Goal: Ask a question

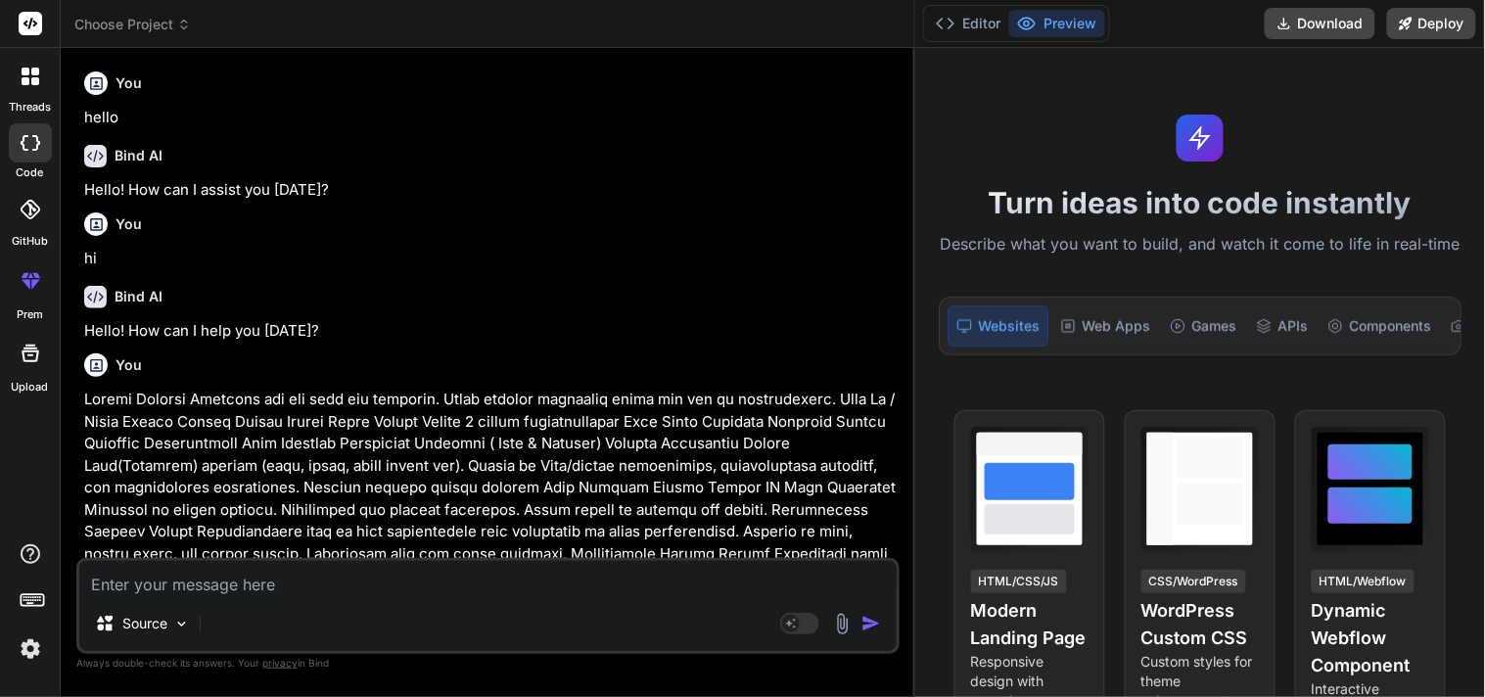
scroll to position [2419, 0]
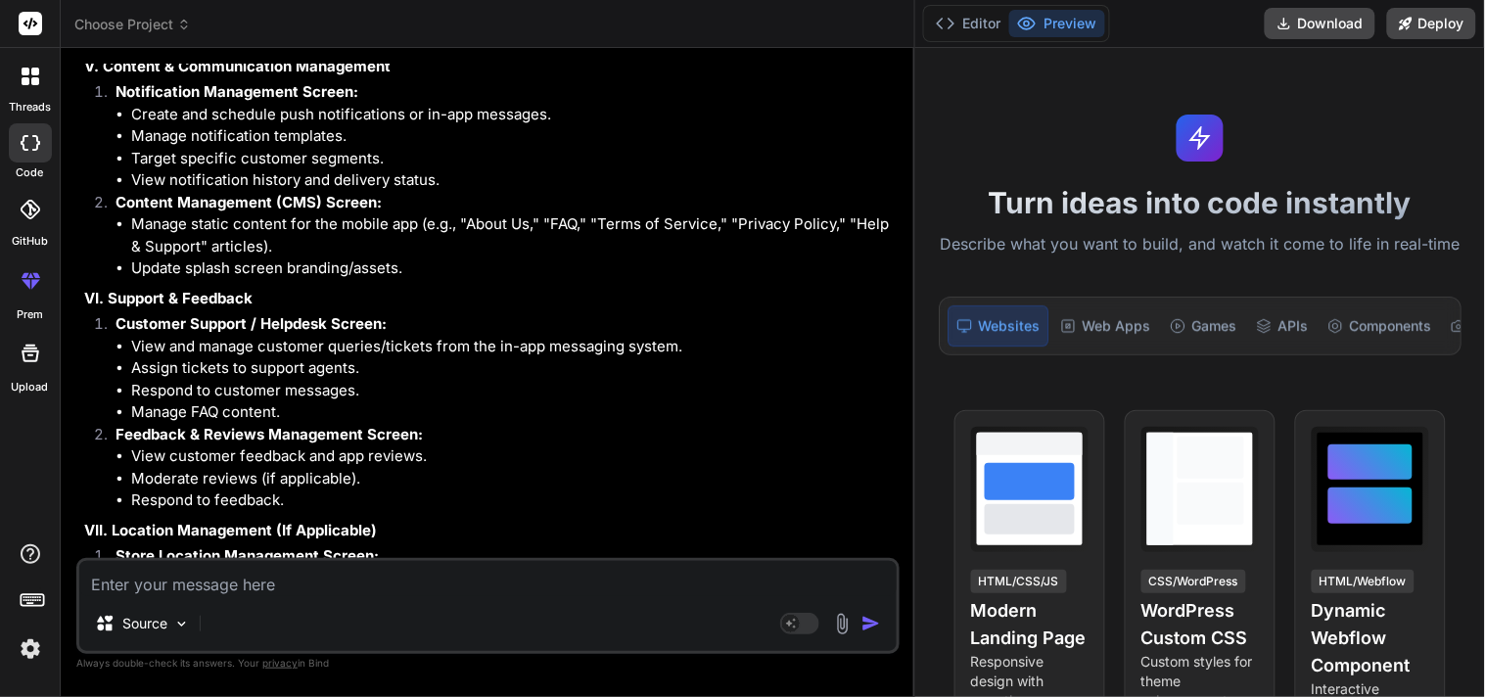
click at [413, 576] on textarea at bounding box center [487, 578] width 817 height 35
type textarea "w"
type textarea "x"
type textarea "wh"
type textarea "x"
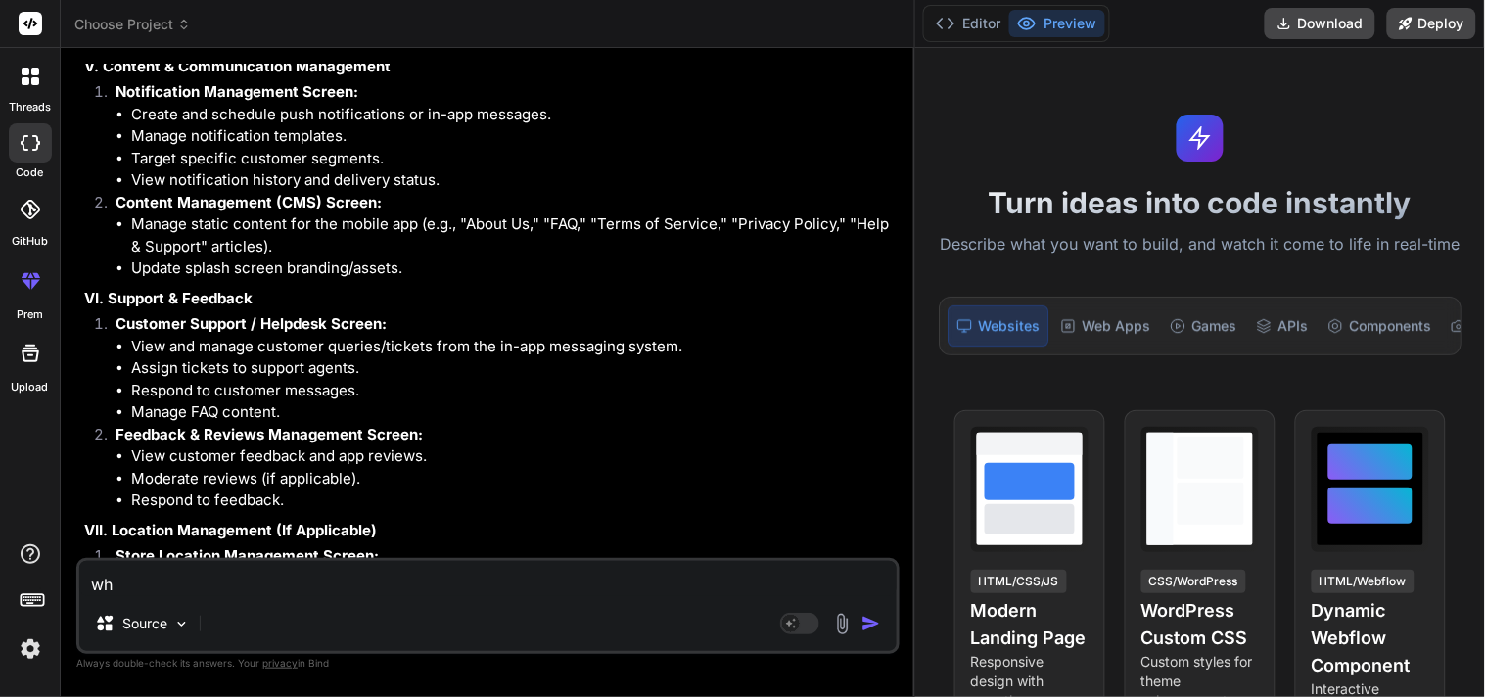
type textarea "wha"
type textarea "x"
type textarea "what"
type textarea "x"
type textarea "what"
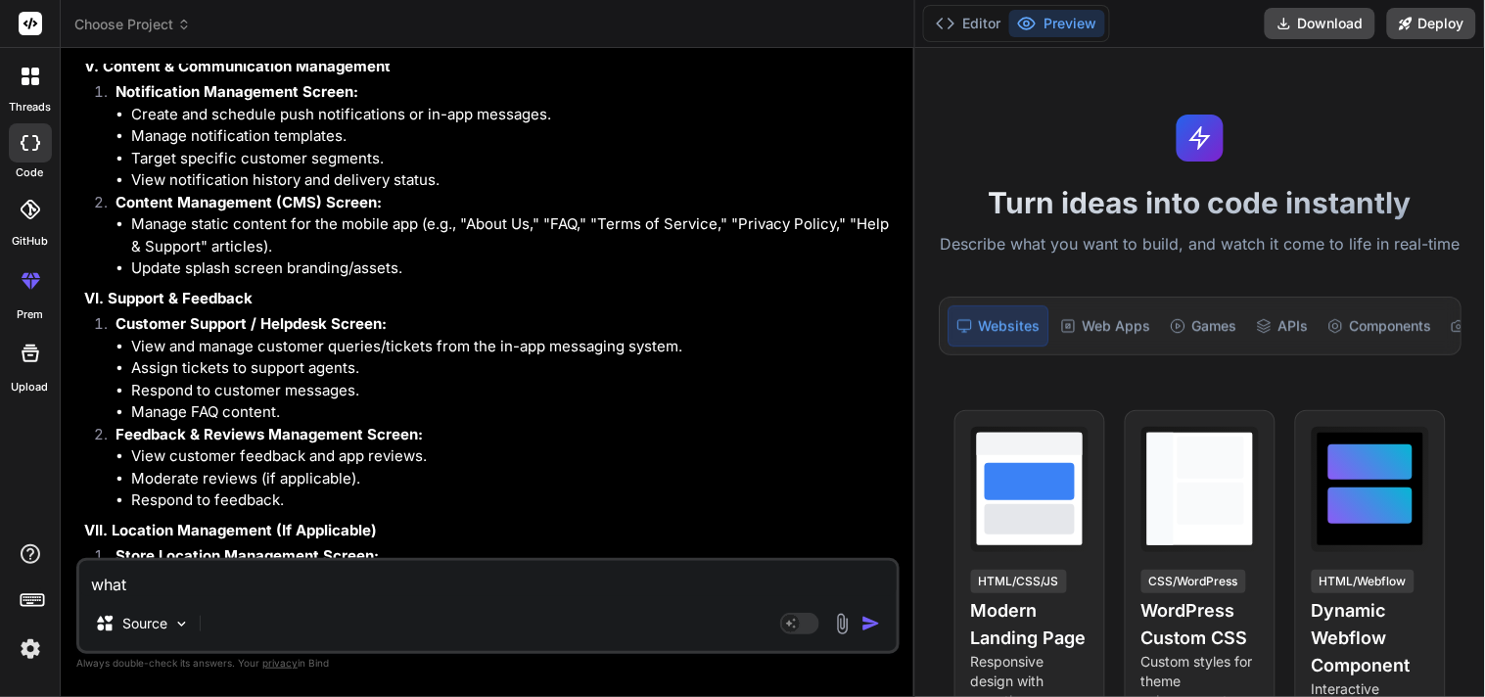
type textarea "x"
type textarea "what i"
type textarea "x"
type textarea "what is"
type textarea "x"
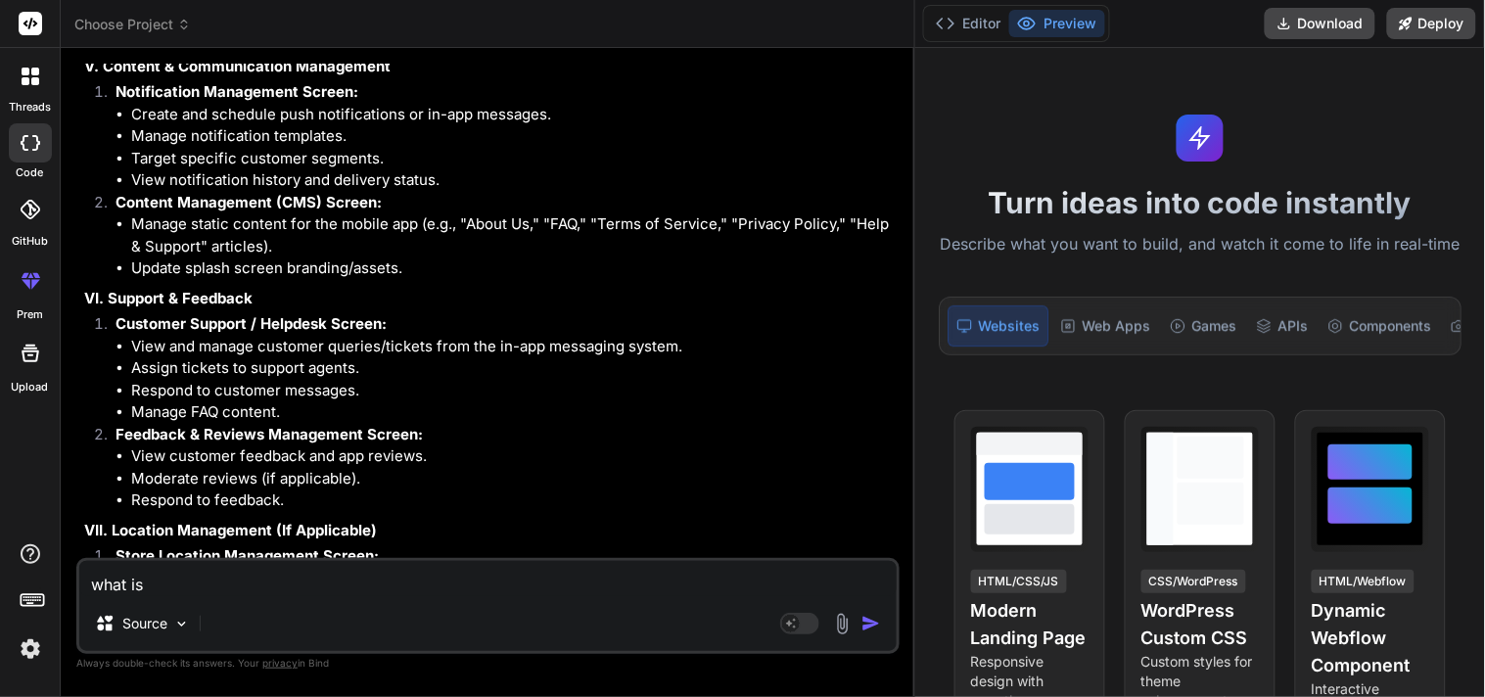
type textarea "what is"
type textarea "x"
type textarea "what is t"
type textarea "x"
type textarea "what is th"
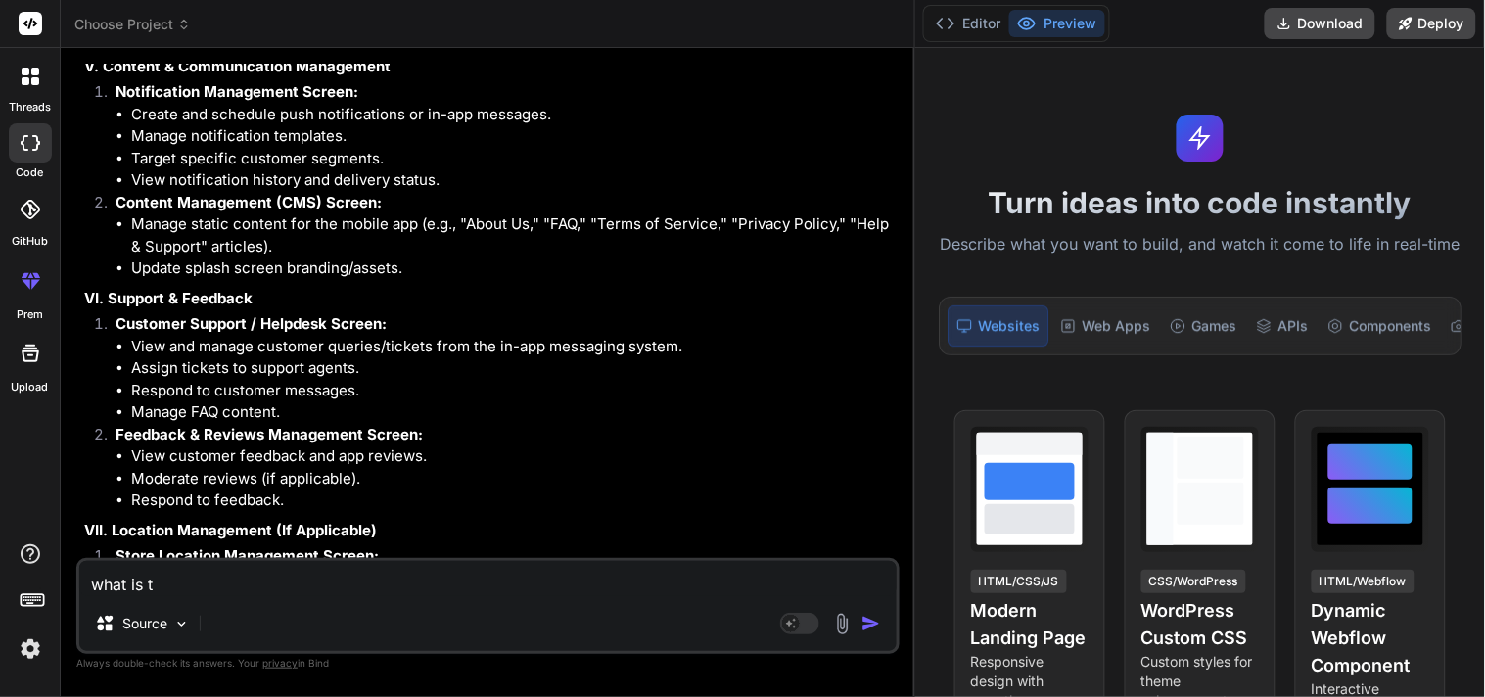
type textarea "x"
type textarea "what is the"
type textarea "x"
type textarea "what is the"
type textarea "x"
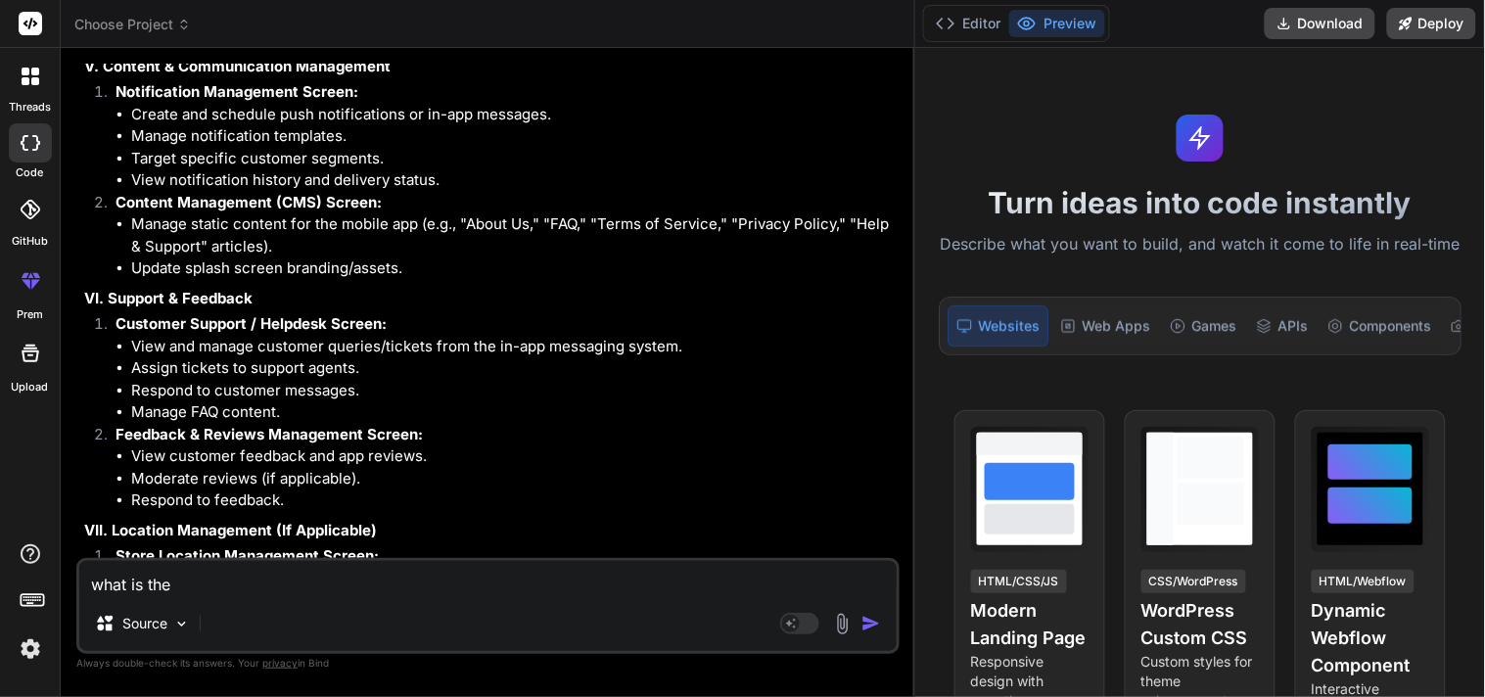
type textarea "what is the u"
type textarea "x"
type textarea "what is the us"
type textarea "x"
type textarea "what is the use"
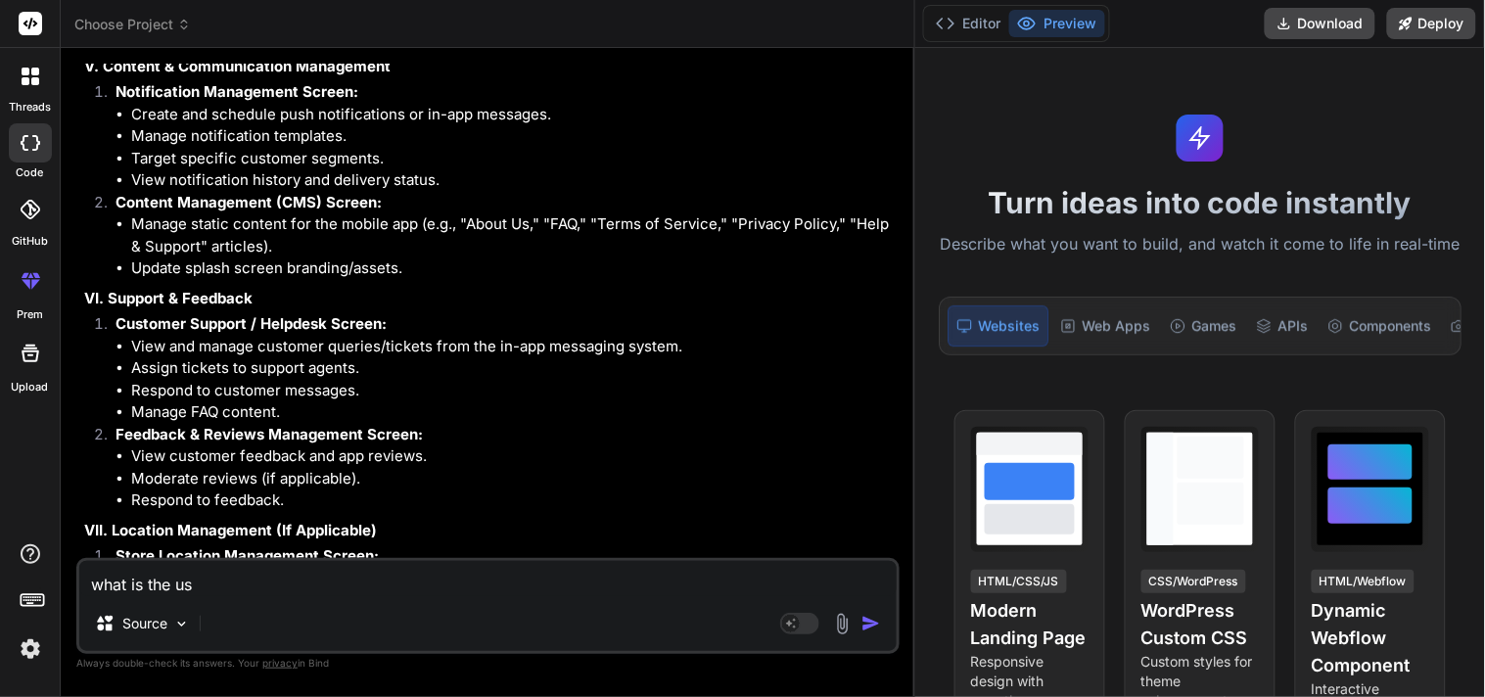
type textarea "x"
type textarea "what is the use"
type textarea "x"
type textarea "what is the use o"
type textarea "x"
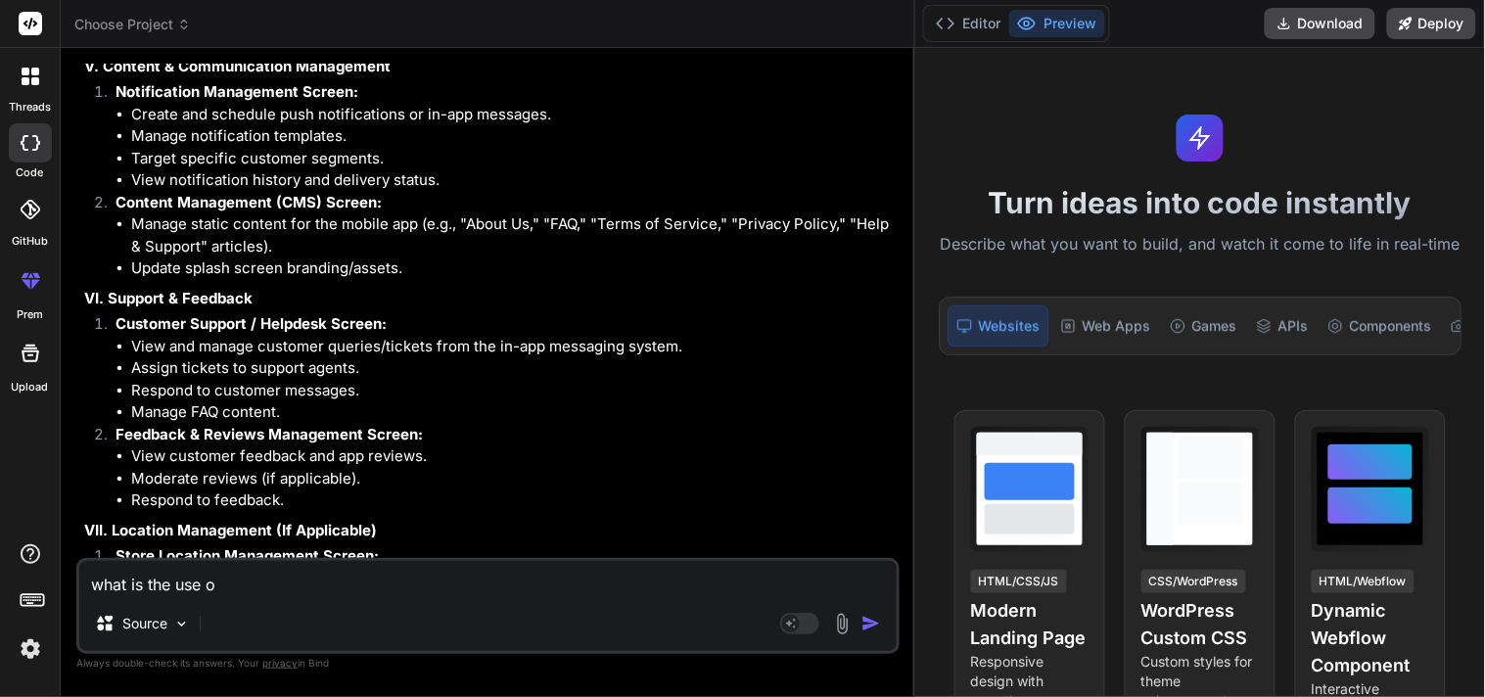
type textarea "what is the use of"
type textarea "x"
type textarea "what is the use of"
type textarea "x"
type textarea "what is the use of u"
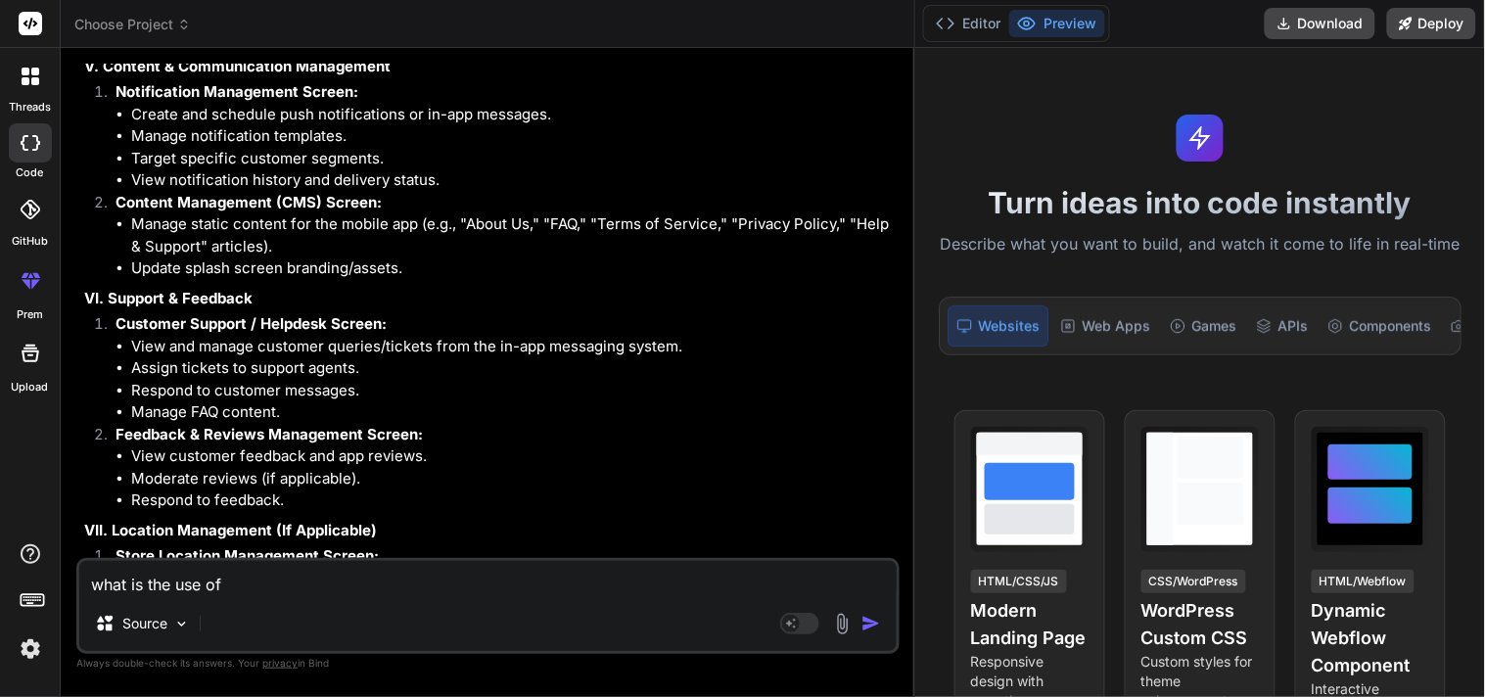
type textarea "x"
type textarea "what is the use of us"
type textarea "x"
type textarea "what is the use of usi"
type textarea "x"
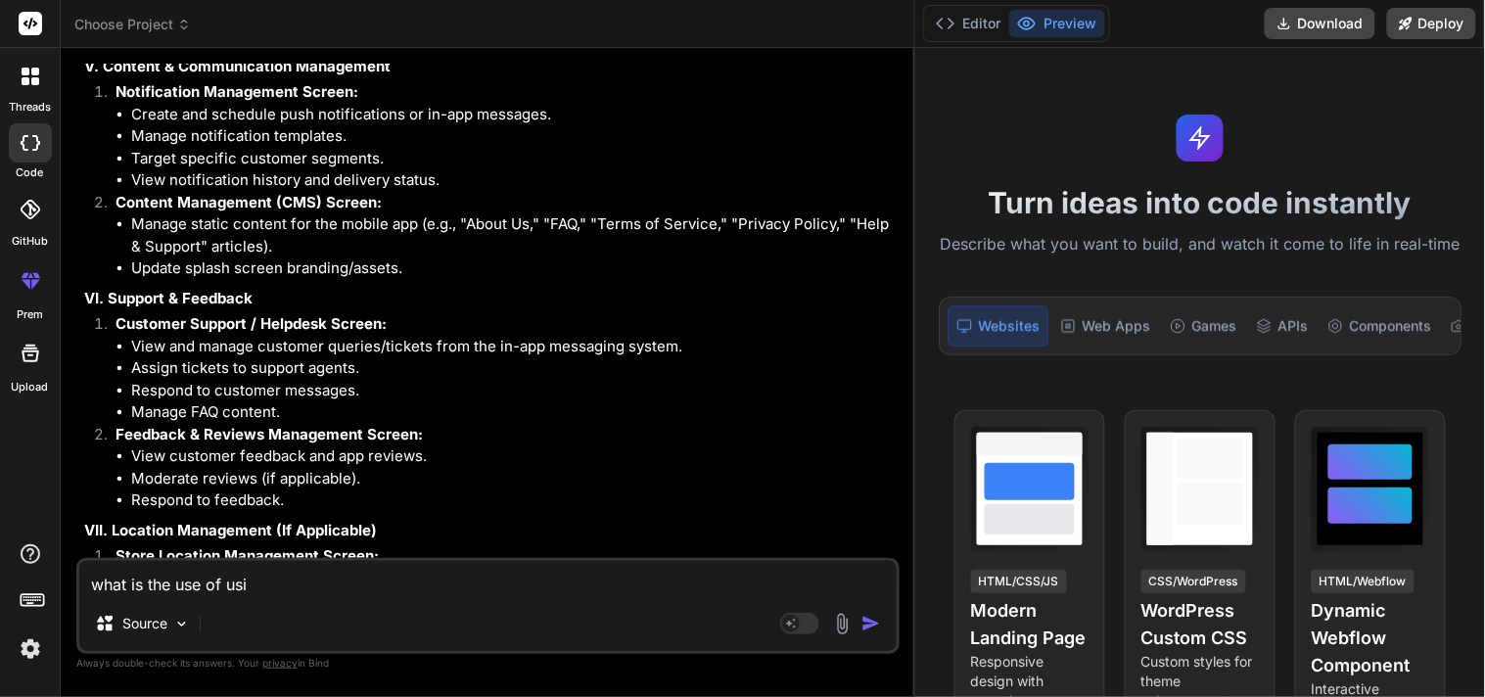
type textarea "what is the use of usin"
type textarea "x"
type textarea "what is the use of using"
type textarea "x"
type textarea "what is the use of using"
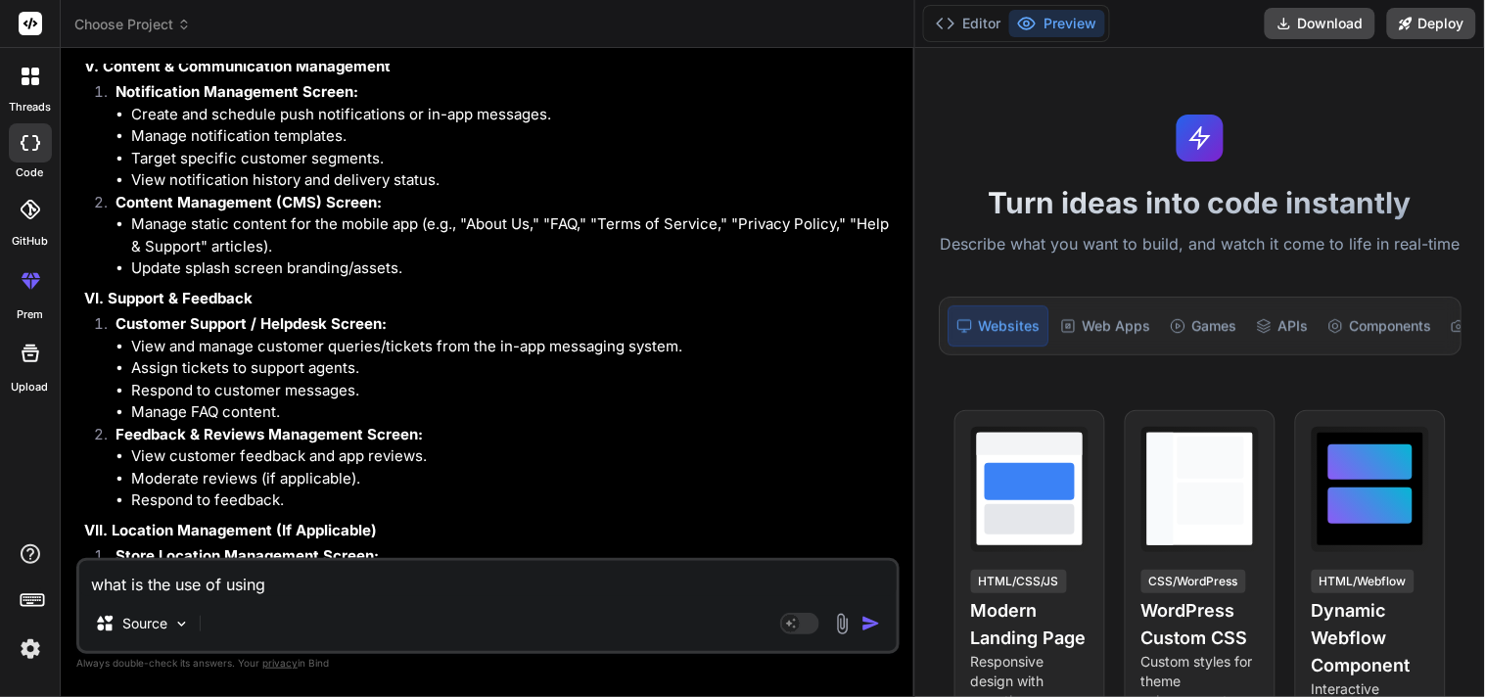
type textarea "x"
paste textarea "%5F"
type textarea "what is the use of using %5F"
type textarea "x"
type textarea "what is the use of using %5F"
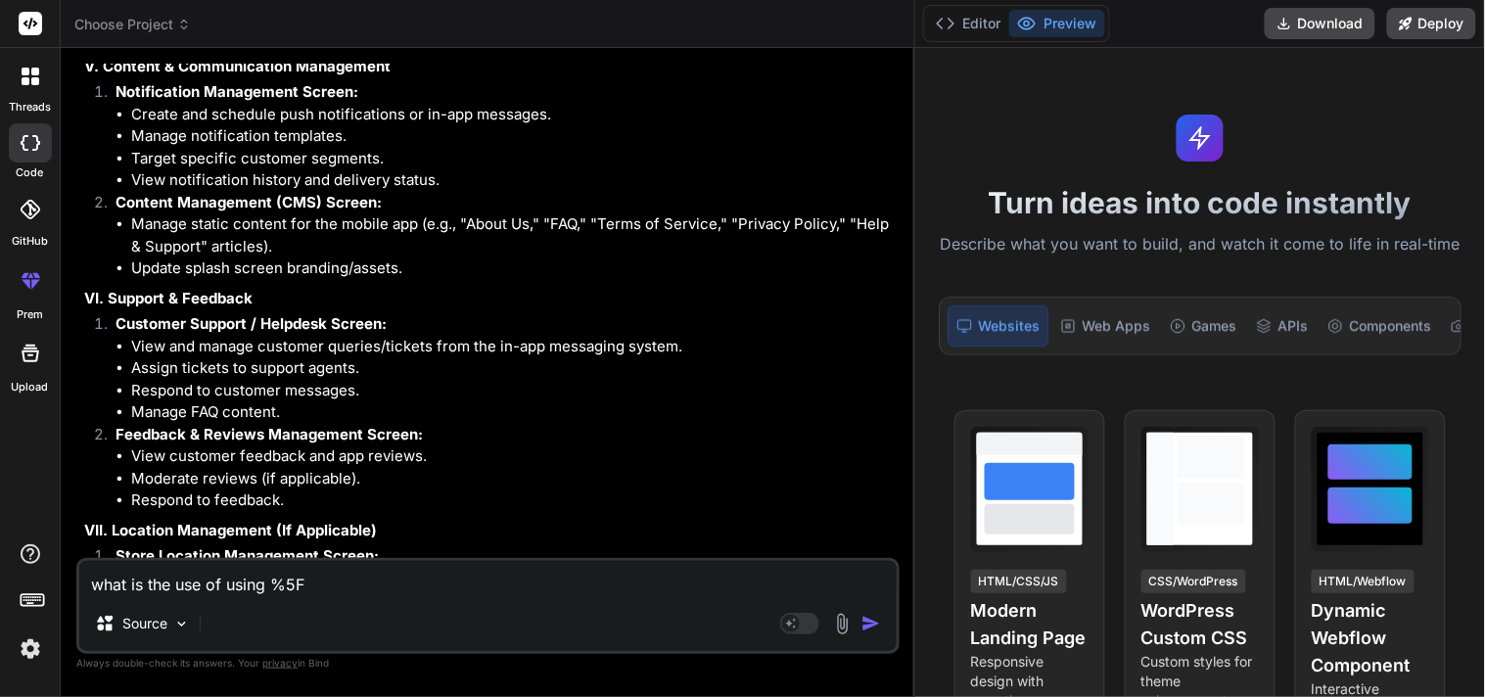
type textarea "x"
type textarea "what is the use of using %5F i"
type textarea "x"
type textarea "what is the use of using %5F in"
type textarea "x"
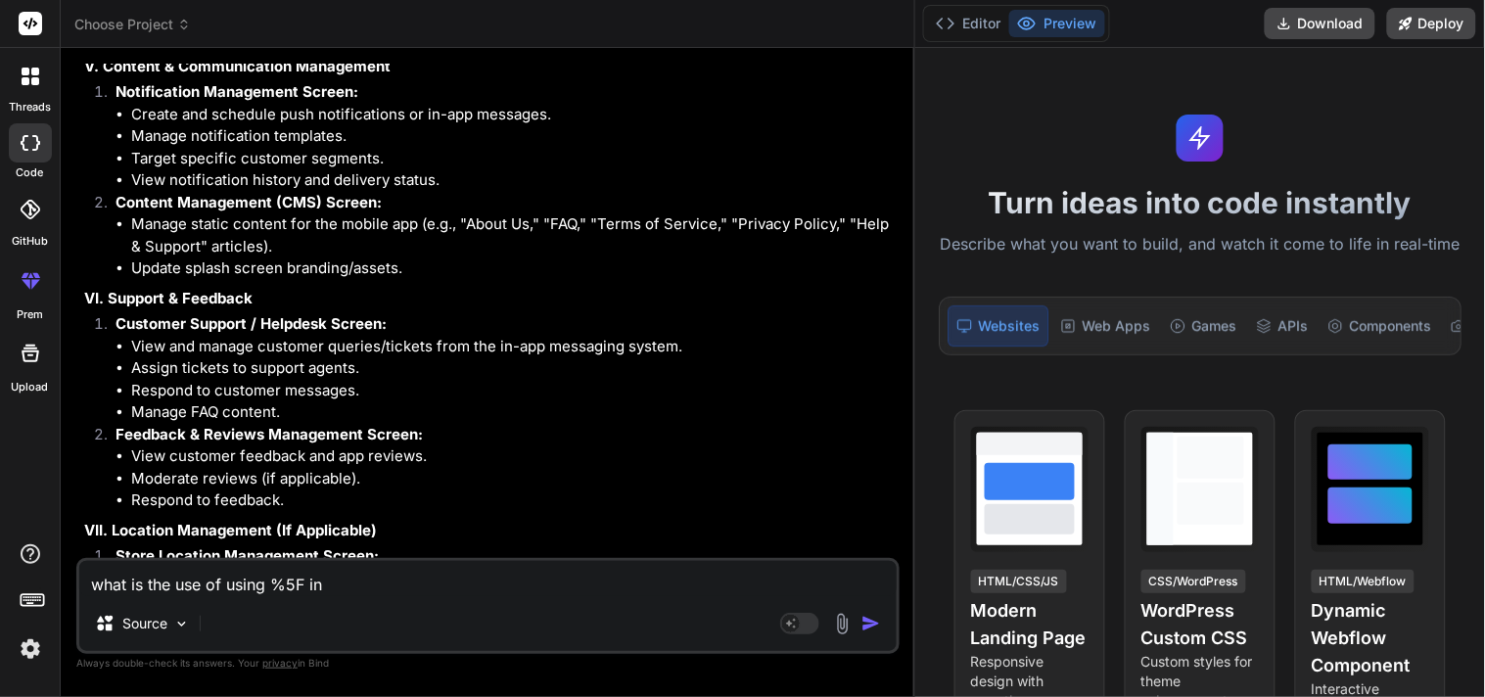
type textarea "what is the use of using %5F in"
type textarea "x"
type textarea "what is the use of using %5F in n"
type textarea "x"
type textarea "what is the use of using %5F in ne"
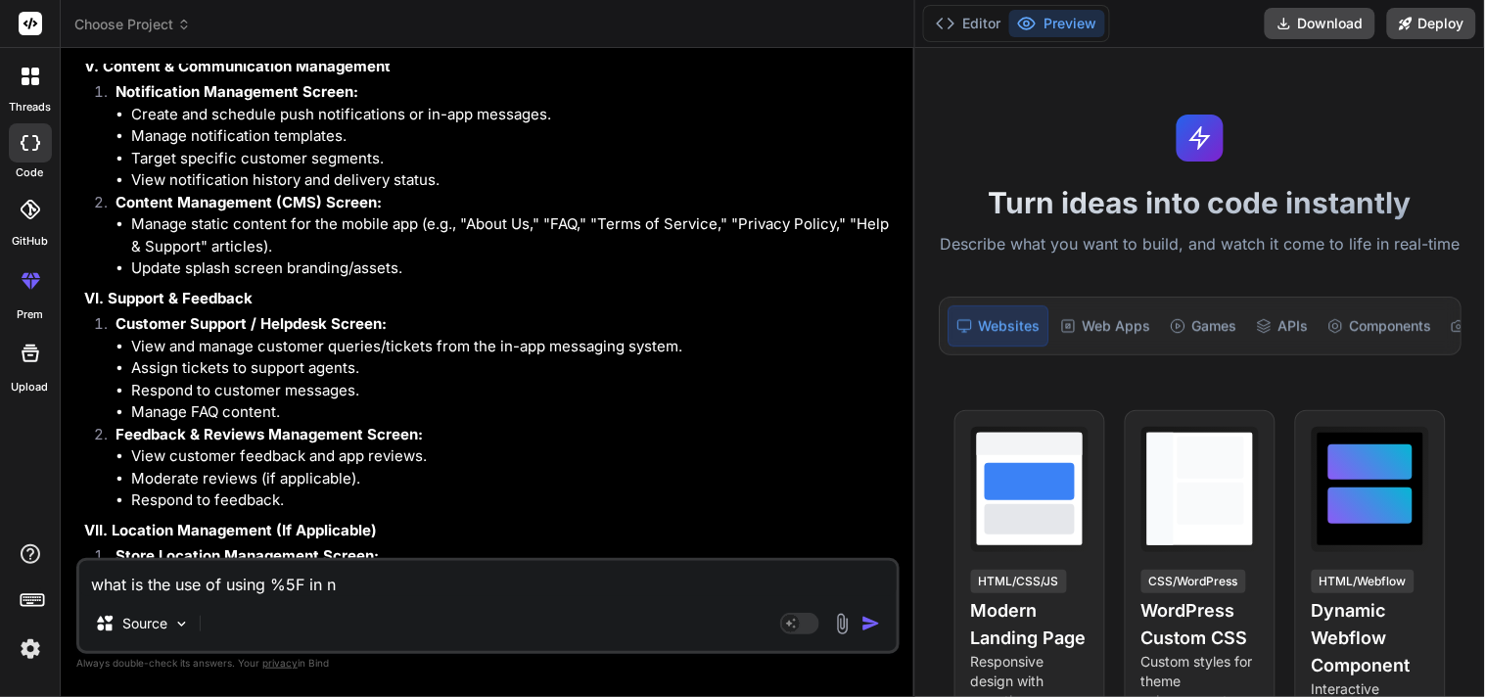
type textarea "x"
type textarea "what is the use of using %5F in nex"
type textarea "x"
type textarea "what is the use of using %5F in next"
type textarea "x"
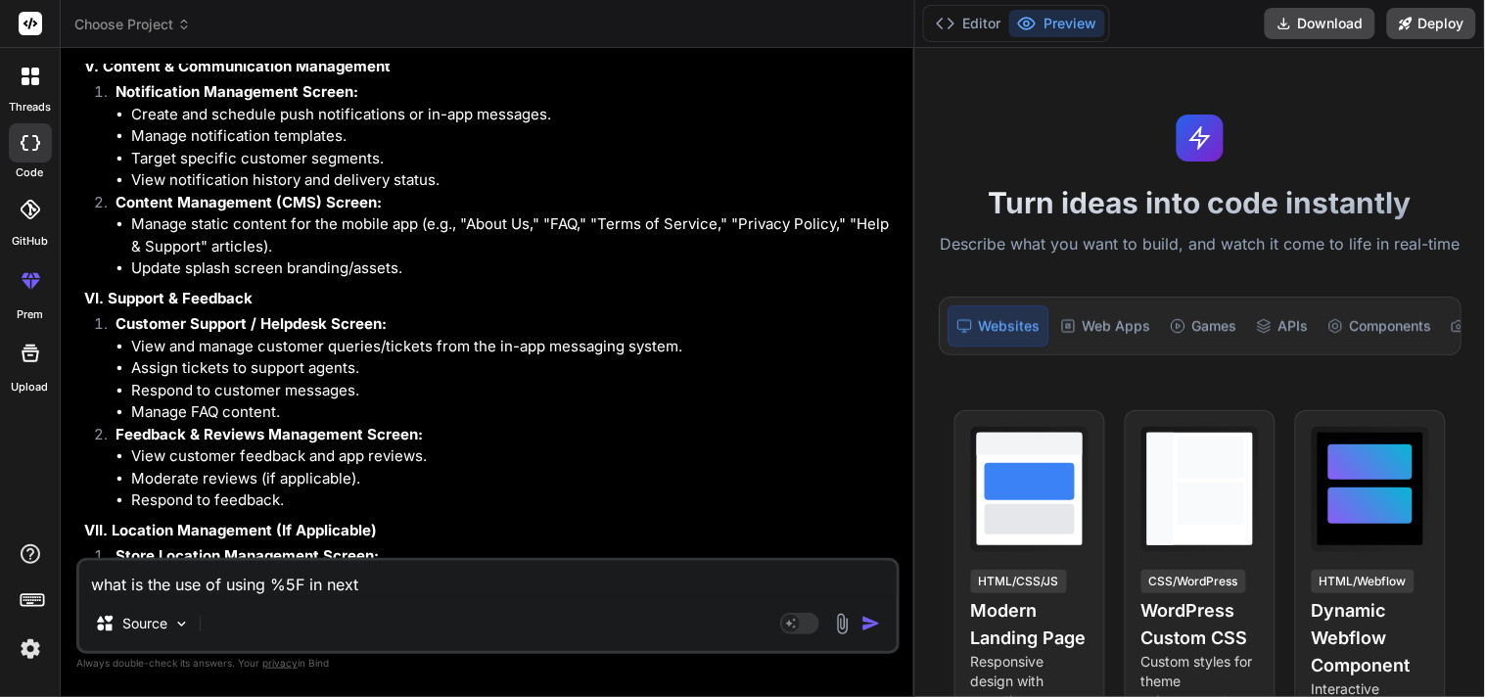
type textarea "what is the use of using %5F in next"
type textarea "x"
type textarea "what is the use of using %5F in next j"
type textarea "x"
type textarea "what is the use of using %5F in next js"
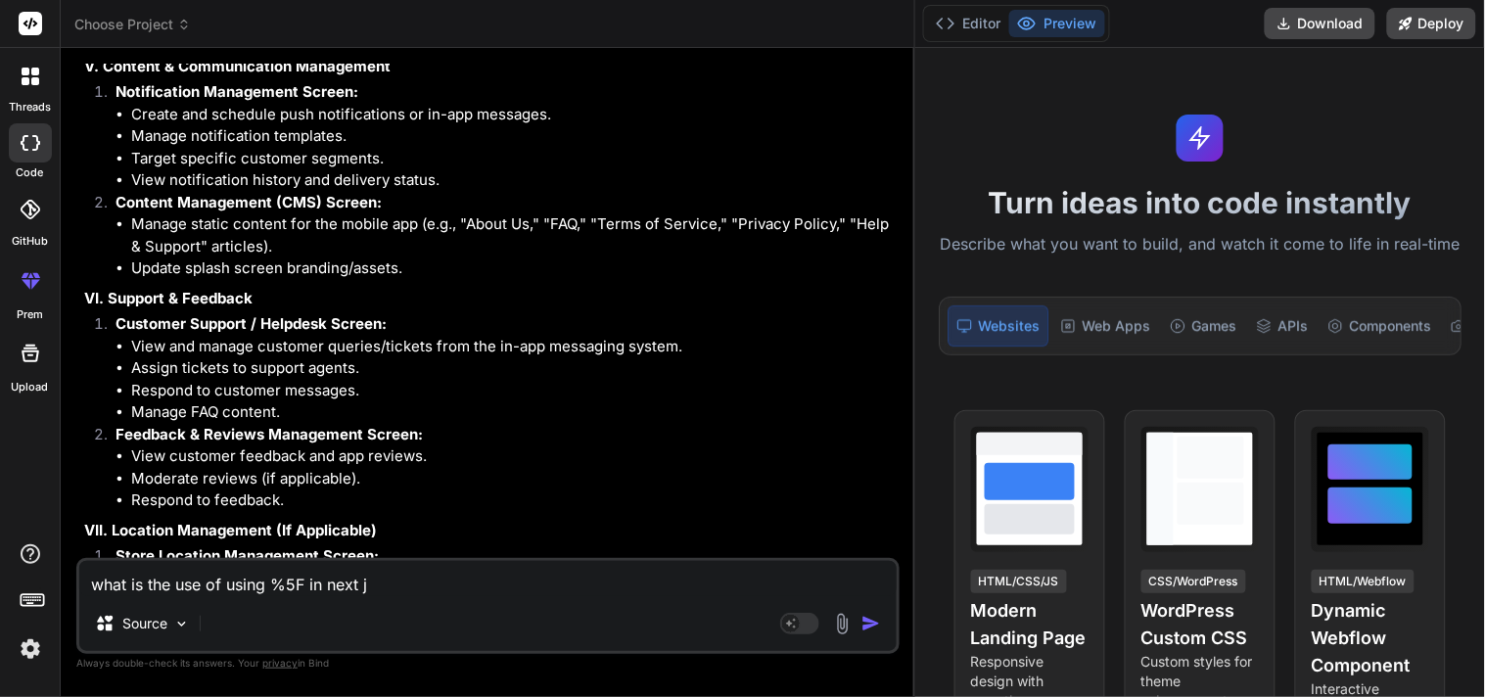
type textarea "x"
type textarea "what is the use of using %5F in next js"
type textarea "x"
type textarea "what is the use of using %5F in next js w"
type textarea "x"
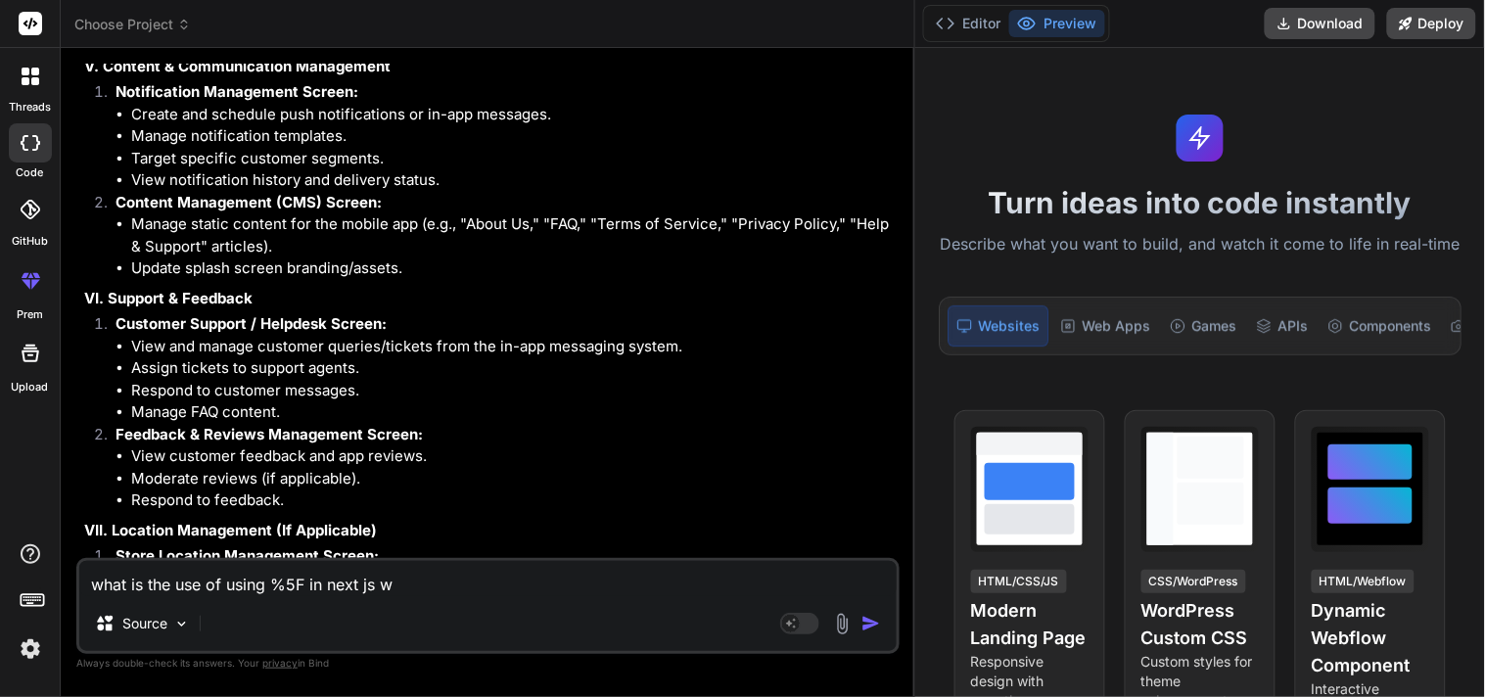
type textarea "what is the use of using %5F in next js wh"
type textarea "x"
type textarea "what is the use of using %5F in next js whi"
type textarea "x"
type textarea "what is the use of using %5F in next js whil"
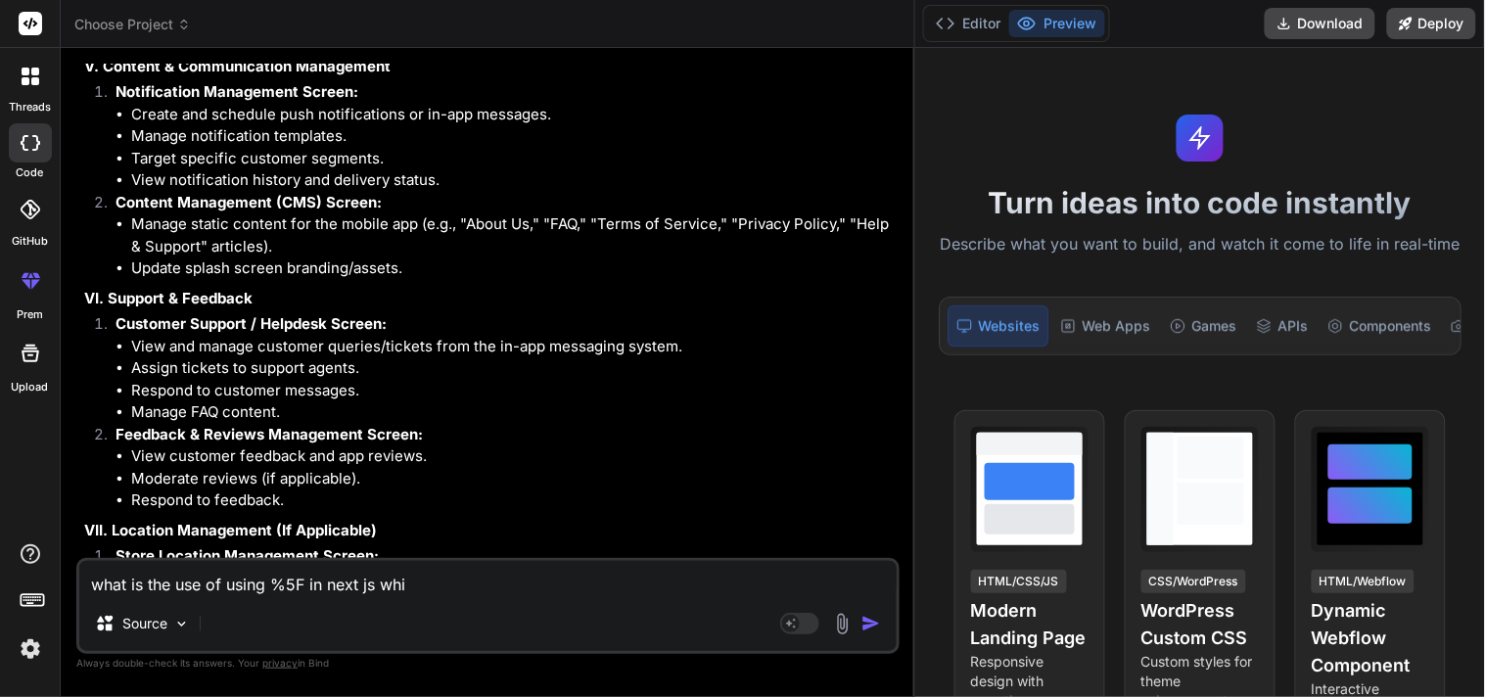
type textarea "x"
type textarea "what is the use of using %5F in next js while"
type textarea "x"
type textarea "what is the use of using %5F in next js while"
type textarea "x"
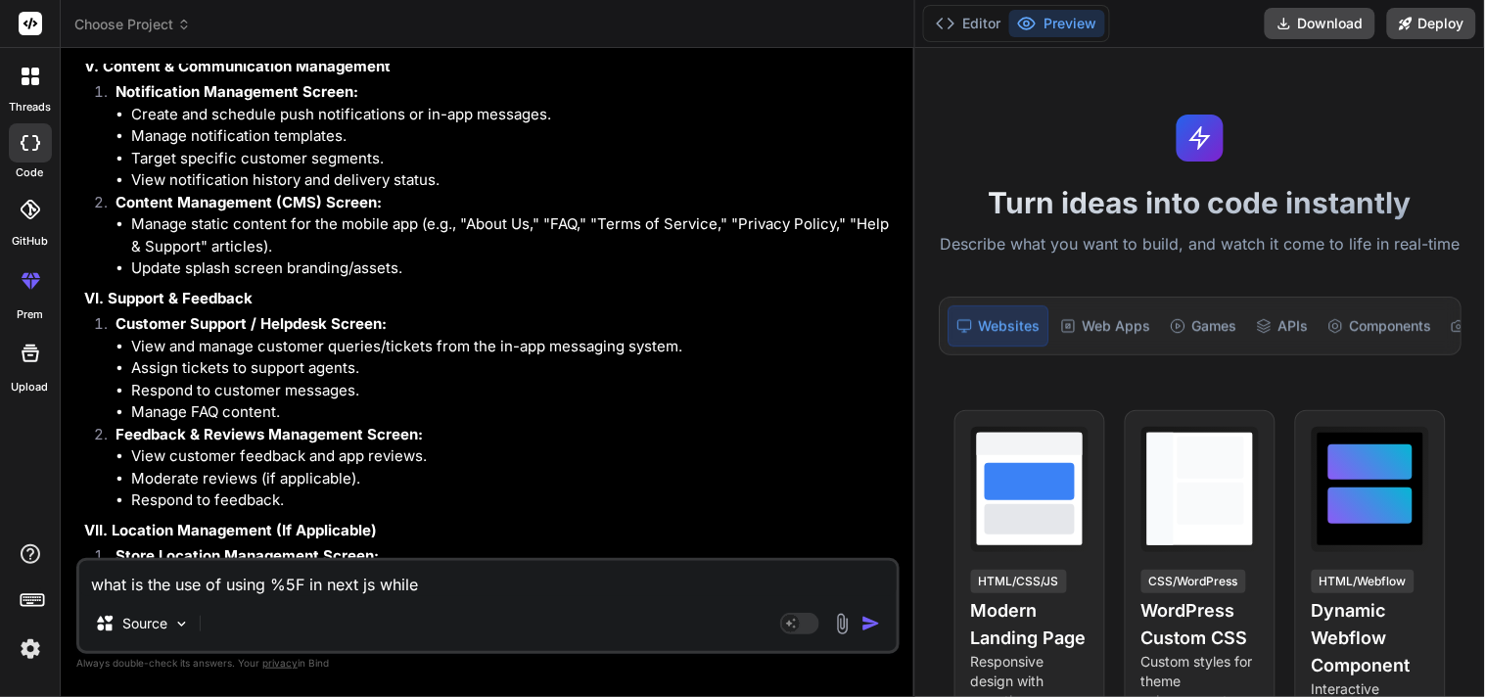
type textarea "what is the use of using %5F in next js while c"
type textarea "x"
type textarea "what is the use of using %5F in next js while cr"
type textarea "x"
type textarea "what is the use of using %5F in next js while cre"
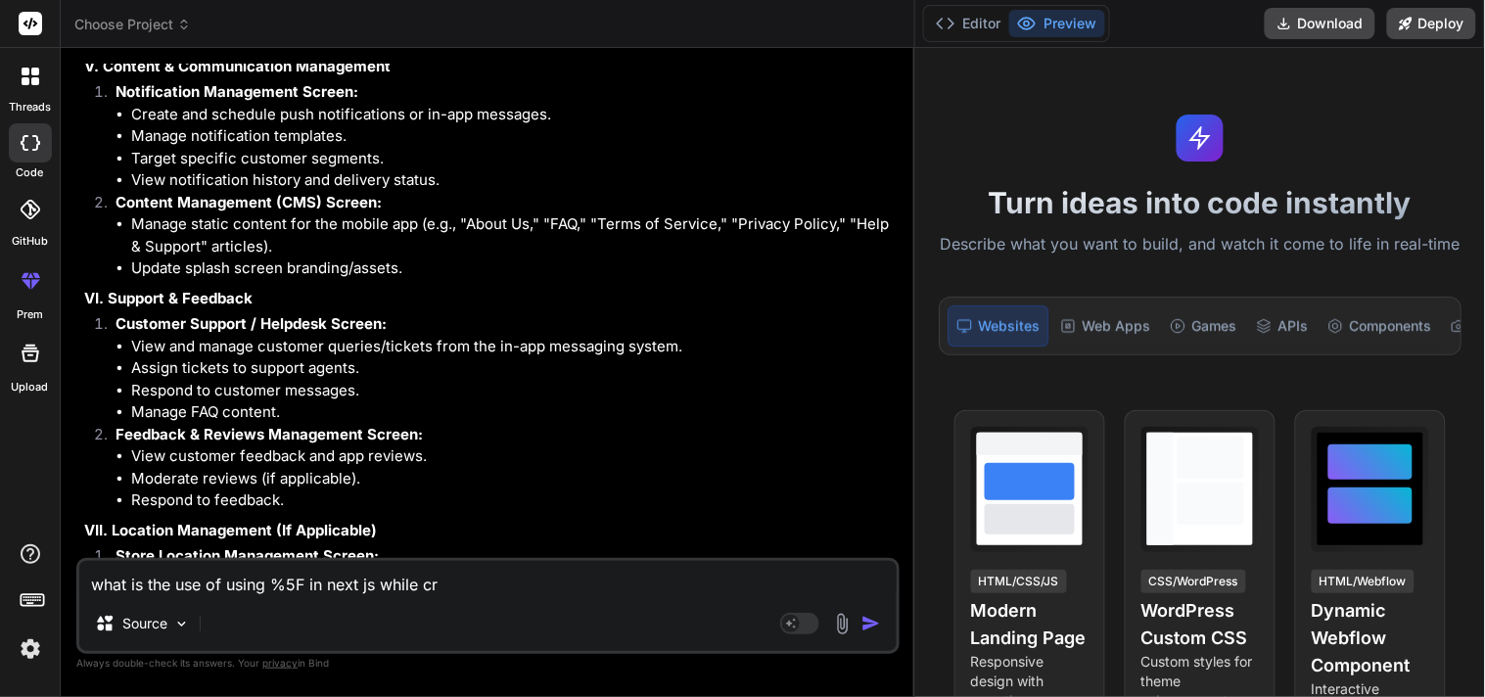
type textarea "x"
type textarea "what is the use of using %5F in next js while crea"
type textarea "x"
type textarea "what is the use of using %5F in next js while creat"
type textarea "x"
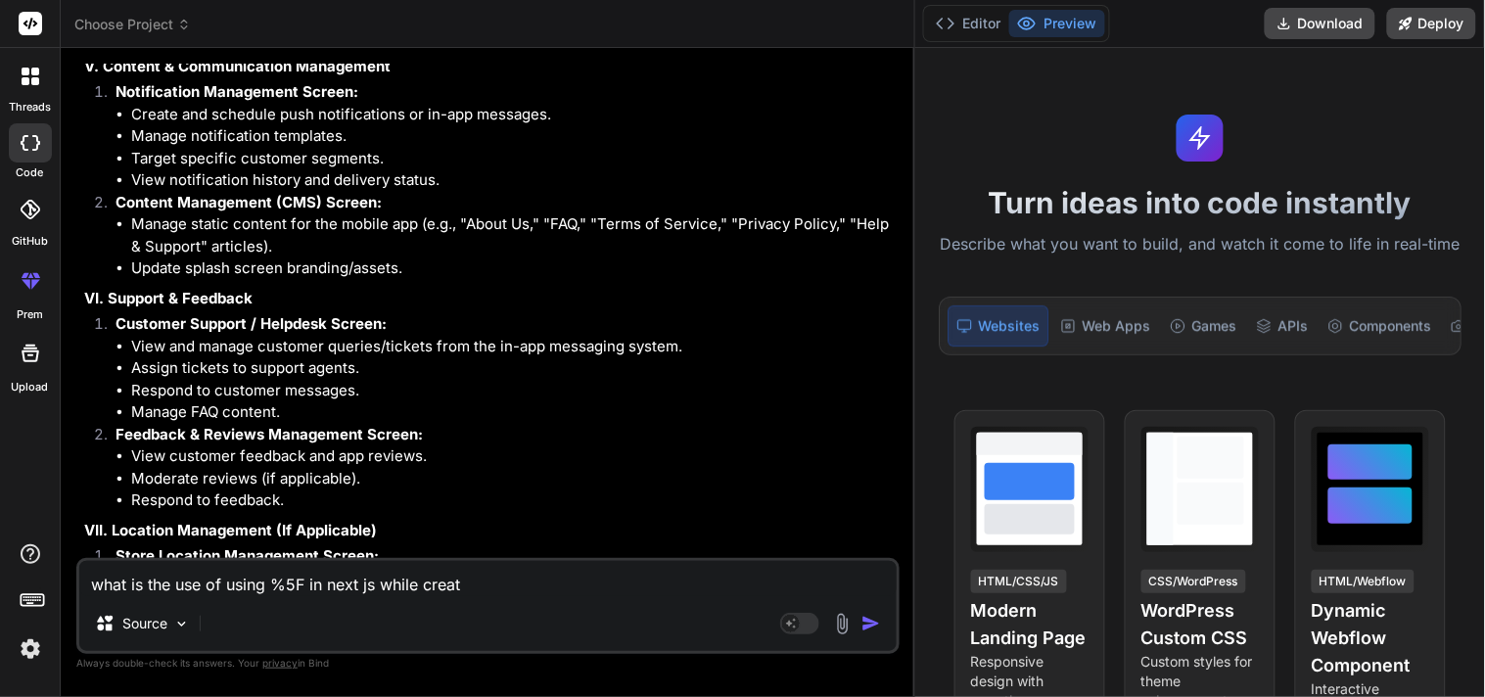
type textarea "what is the use of using %5F in next js while creati"
type textarea "x"
type textarea "what is the use of using %5F in next js while creatin"
type textarea "x"
type textarea "what is the use of using %5F in next js while creating"
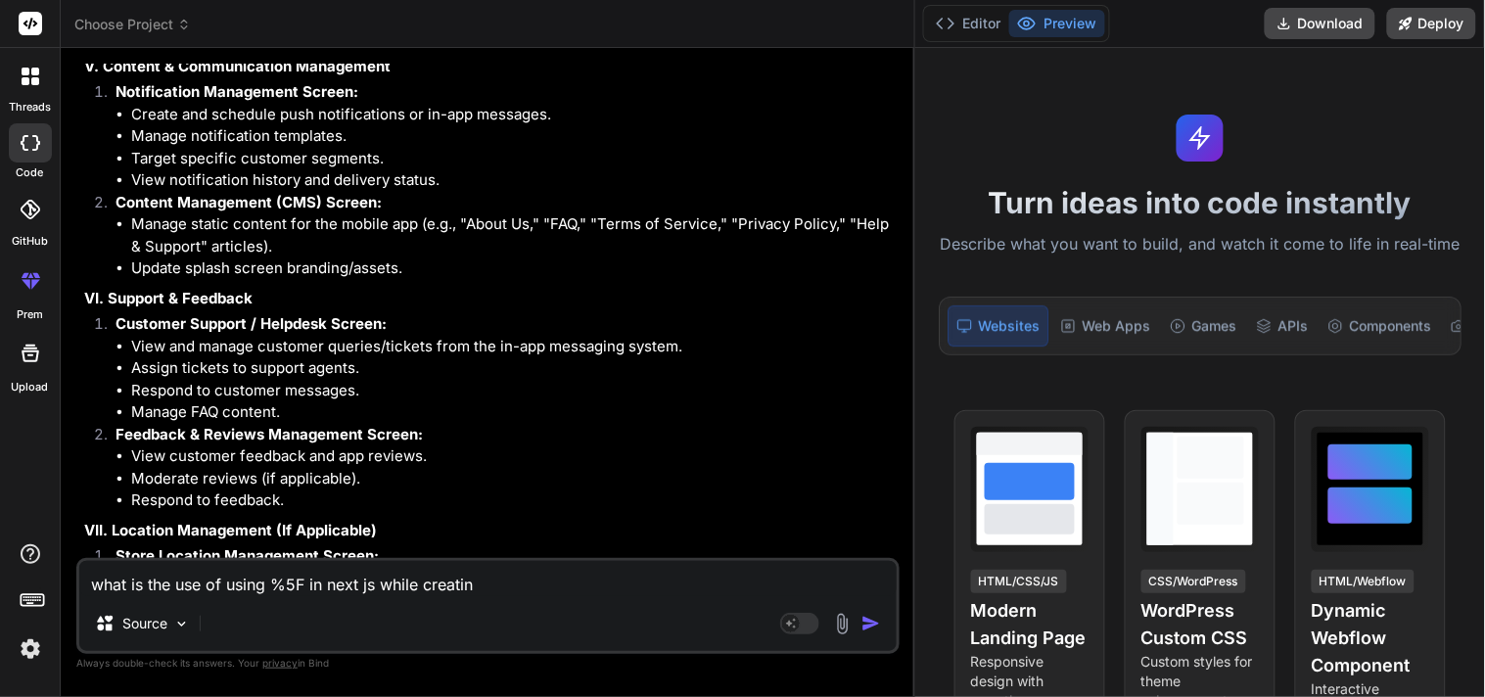
type textarea "x"
type textarea "what is the use of using %5F in next js while creating"
type textarea "x"
type textarea "what is the use of using %5F in next js while creating p"
type textarea "x"
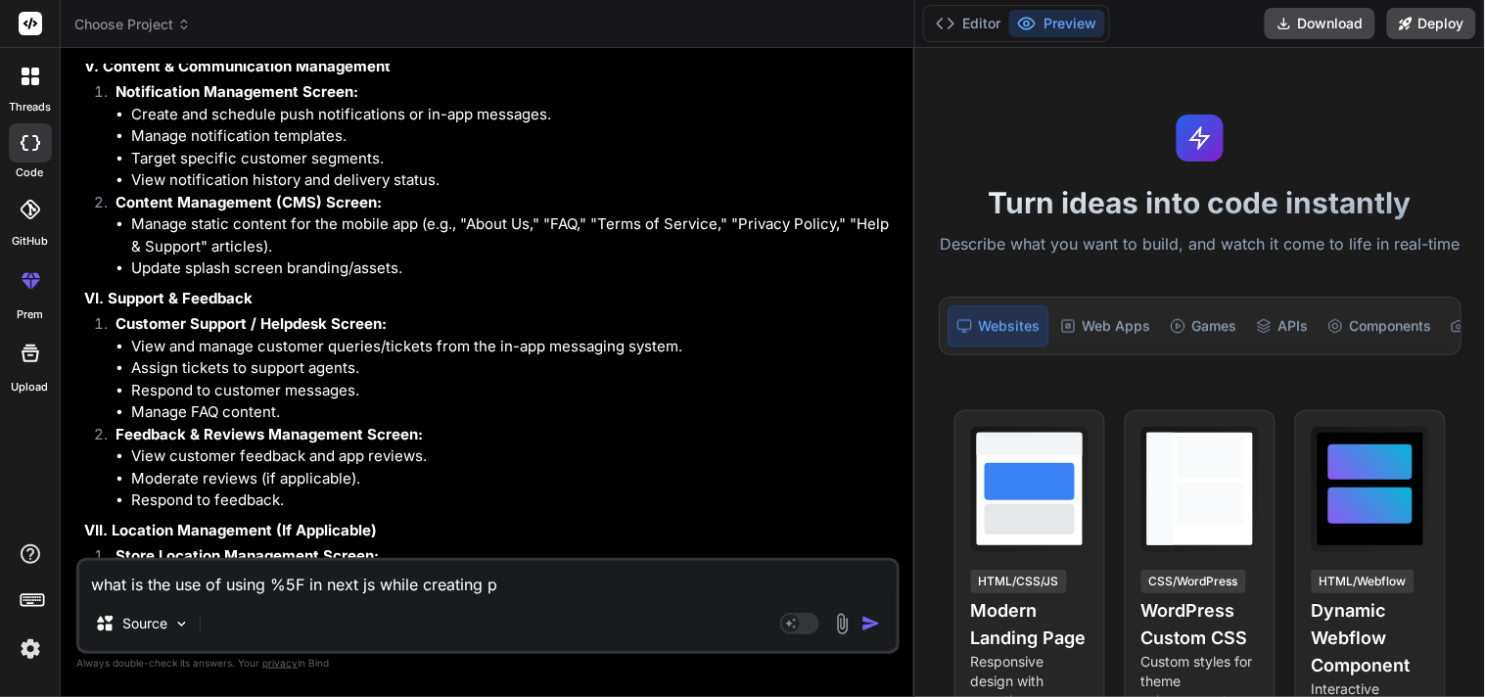
type textarea "what is the use of using %5F in next js while creating pr"
type textarea "x"
type textarea "what is the use of using %5F in next js while creating pri"
type textarea "x"
type textarea "what is the use of using %5F in next js while creating priv"
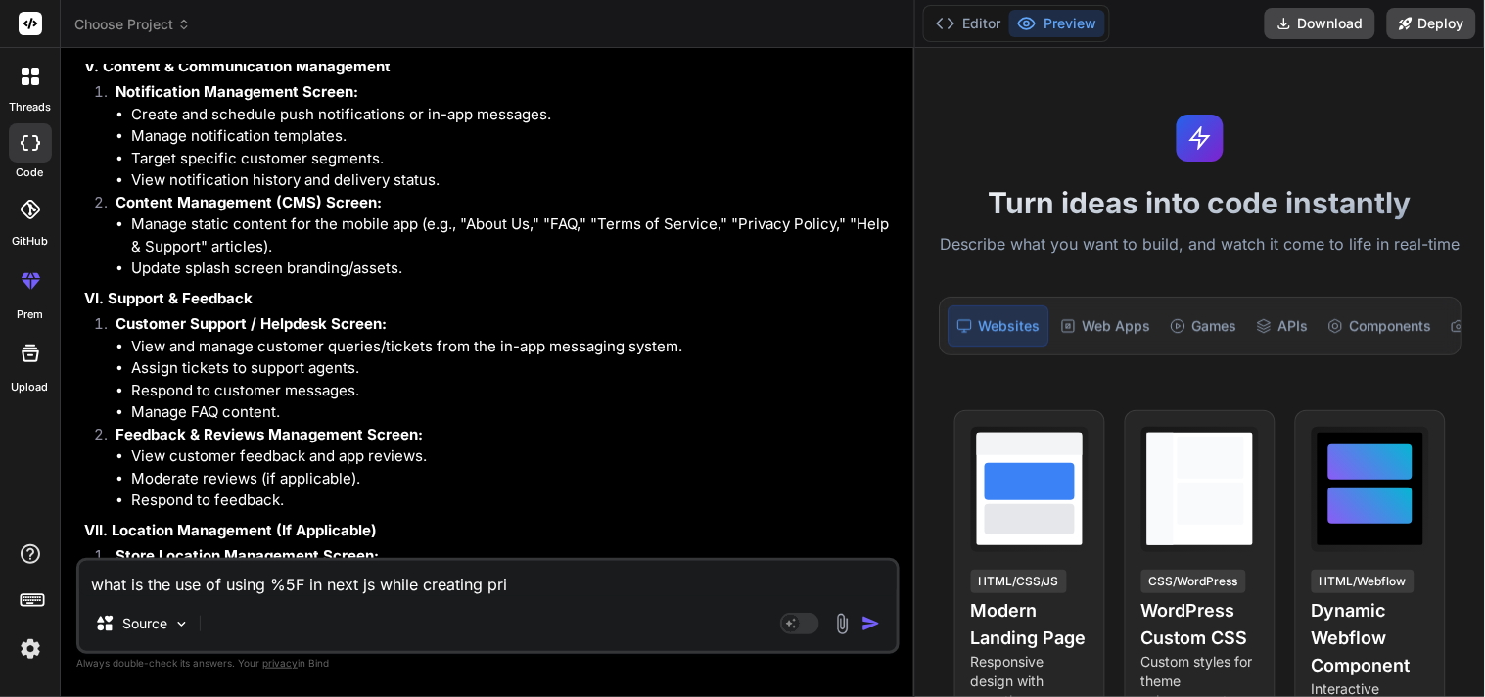
type textarea "x"
type textarea "what is the use of using %5F in next js while creating [PERSON_NAME]"
type textarea "x"
type textarea "what is the use of using %5F in next js while creating privat"
type textarea "x"
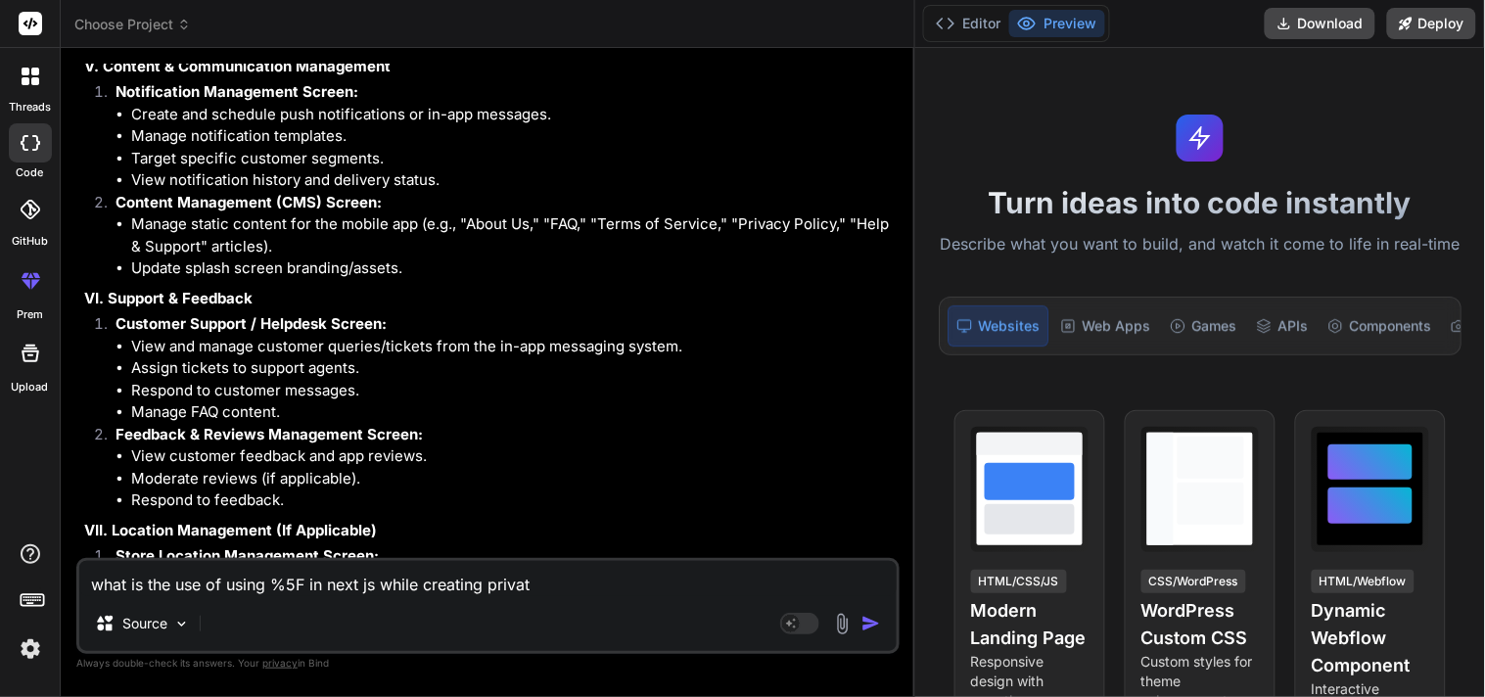
type textarea "what is the use of using %5F in next js while creating private"
type textarea "x"
type textarea "what is the use of using %5F in next js while creating private"
type textarea "x"
type textarea "what is the use of using %5F in next js while creating private f"
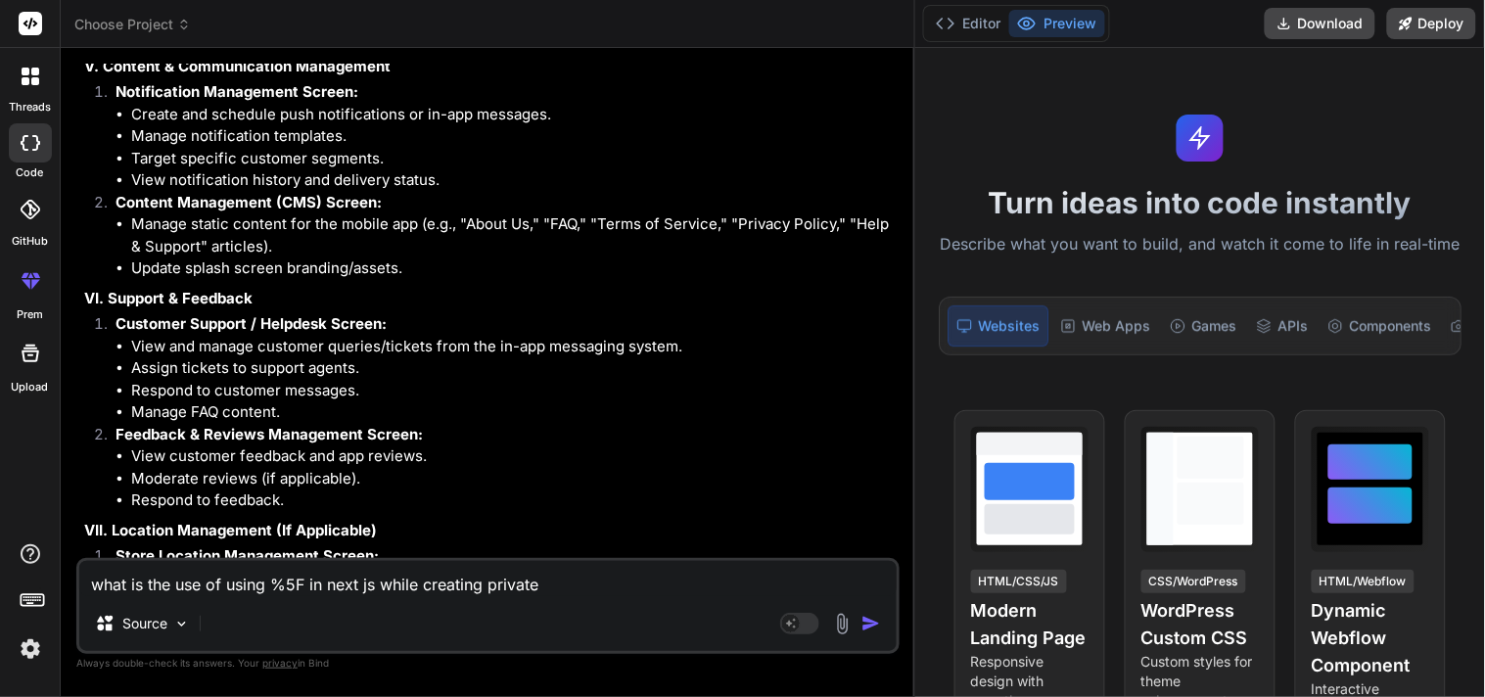
type textarea "x"
type textarea "what is the use of using %5F in next js while creating private fo"
type textarea "x"
type textarea "what is the use of using %5F in next js while creating private fol"
type textarea "x"
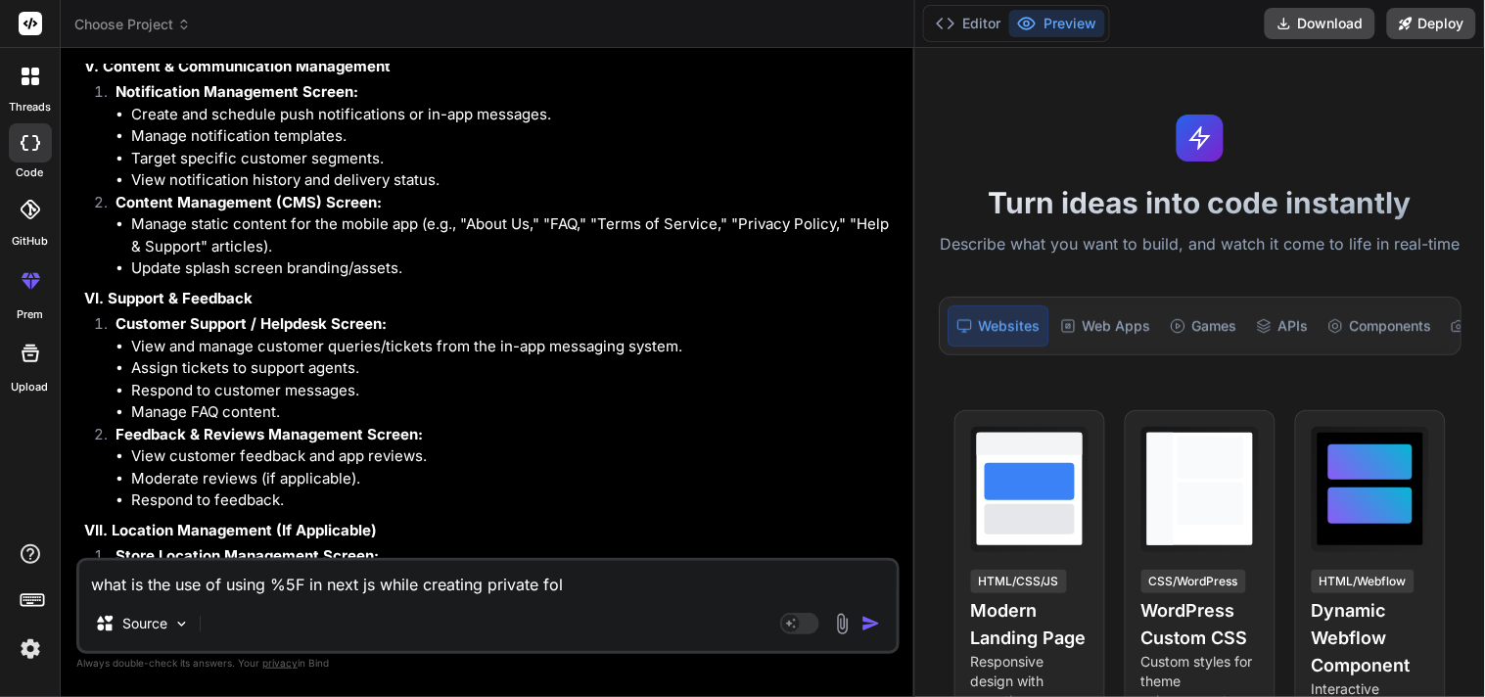
type textarea "what is the use of using %5F in next js while creating private fold"
type textarea "x"
type textarea "what is the use of using %5F in next js while creating private folde"
type textarea "x"
type textarea "what is the use of using %5F in next js while creating private folder"
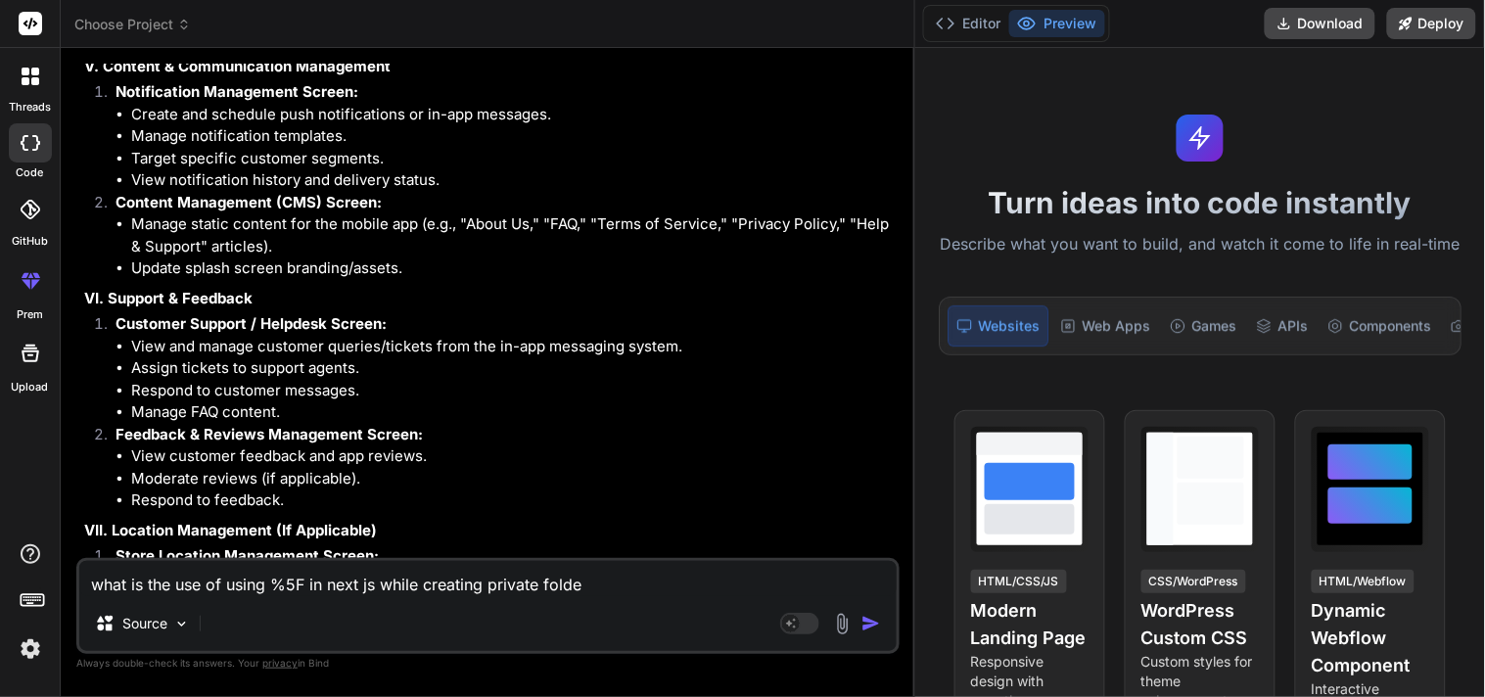
type textarea "x"
type textarea "what is the use of using %5F in next js while creating private folder"
type textarea "x"
type textarea "what is the use of using %5F in next js while creating private folder ?"
type textarea "x"
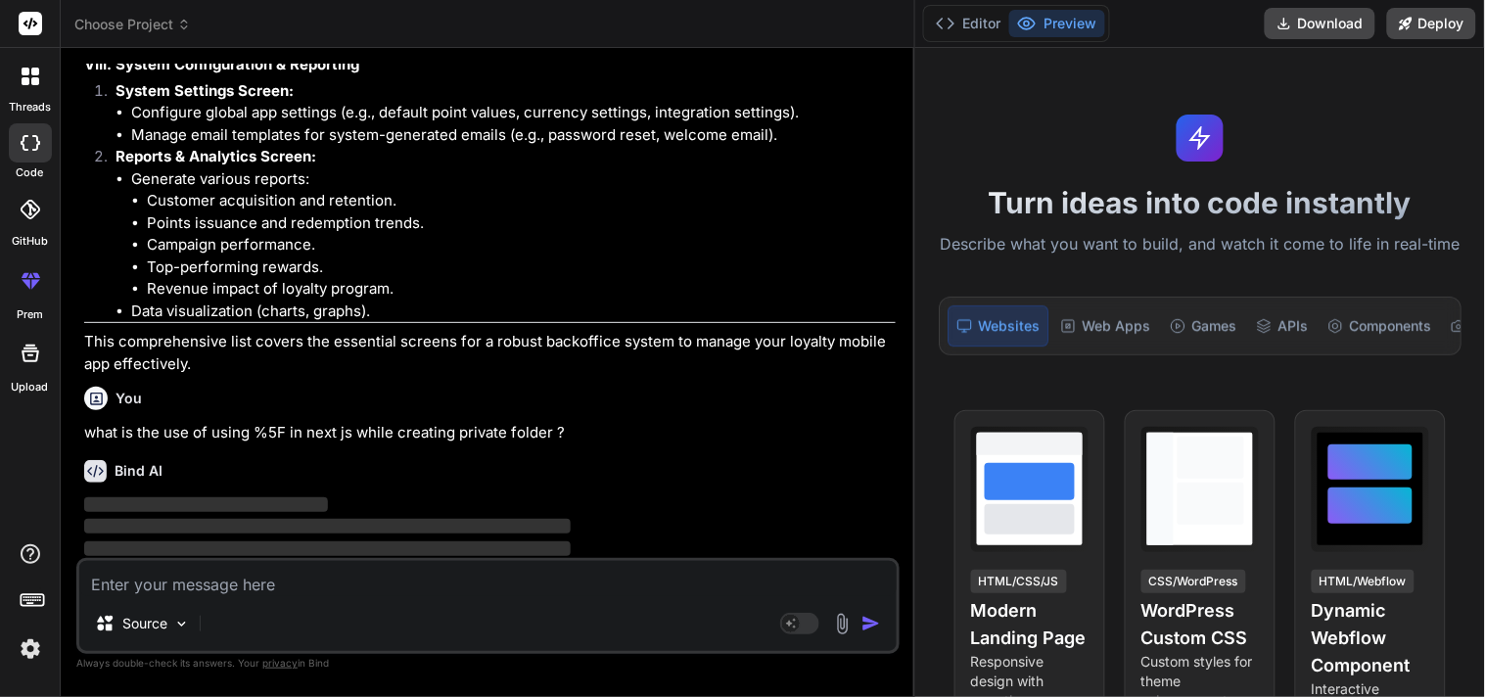
scroll to position [3007, 0]
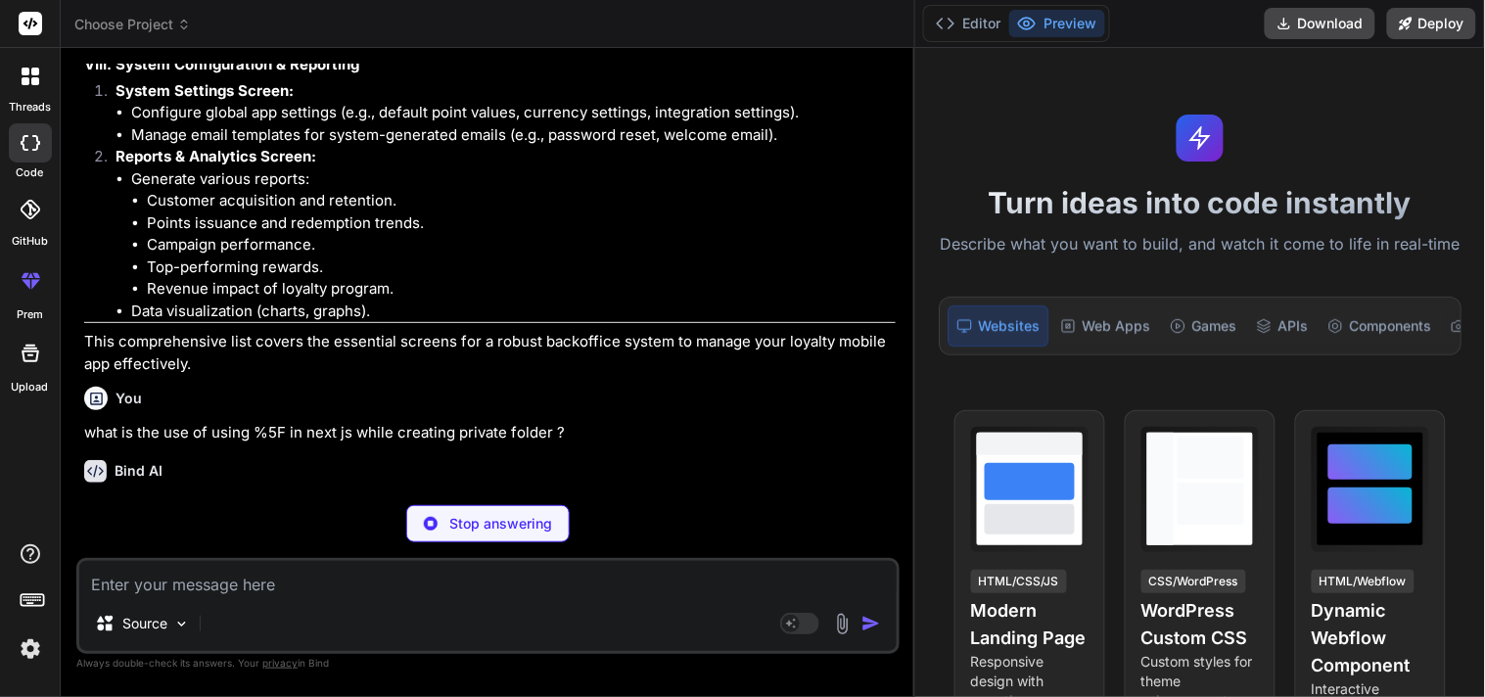
type textarea "x"
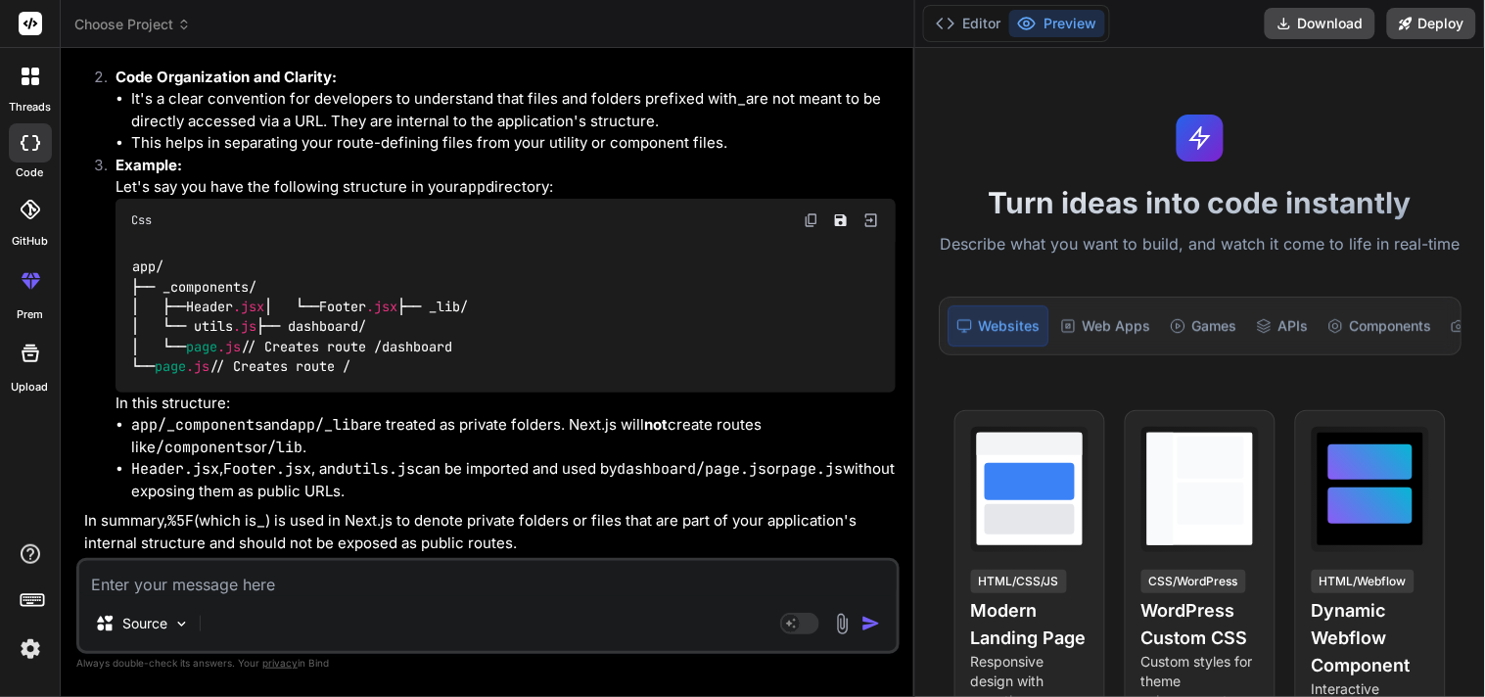
scroll to position [3754, 0]
click at [235, 603] on div "Source Agent Mode. When this toggle is activated, AI automatically makes decisi…" at bounding box center [487, 606] width 823 height 96
click at [256, 593] on textarea at bounding box center [487, 578] width 817 height 35
type textarea "m"
type textarea "x"
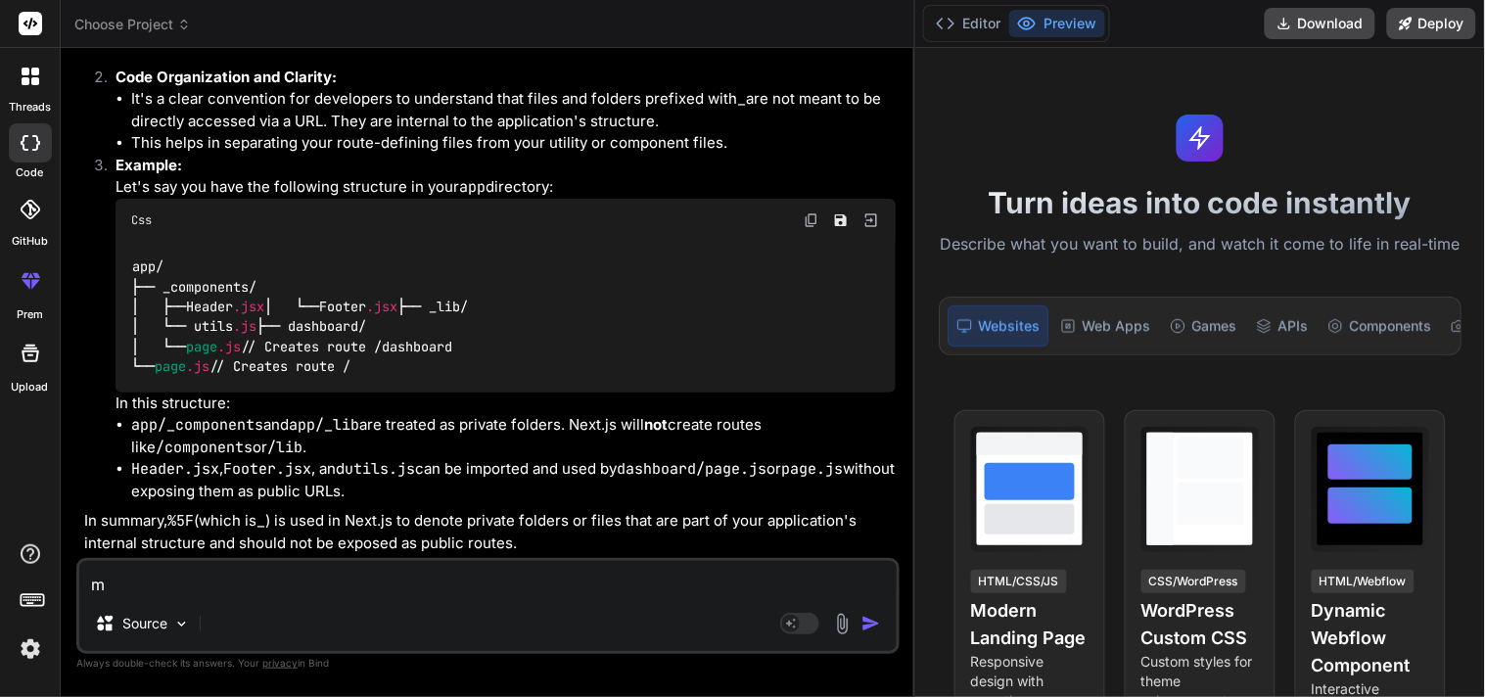
type textarea "me"
type textarea "x"
type textarea "mea"
type textarea "x"
type textarea "mean"
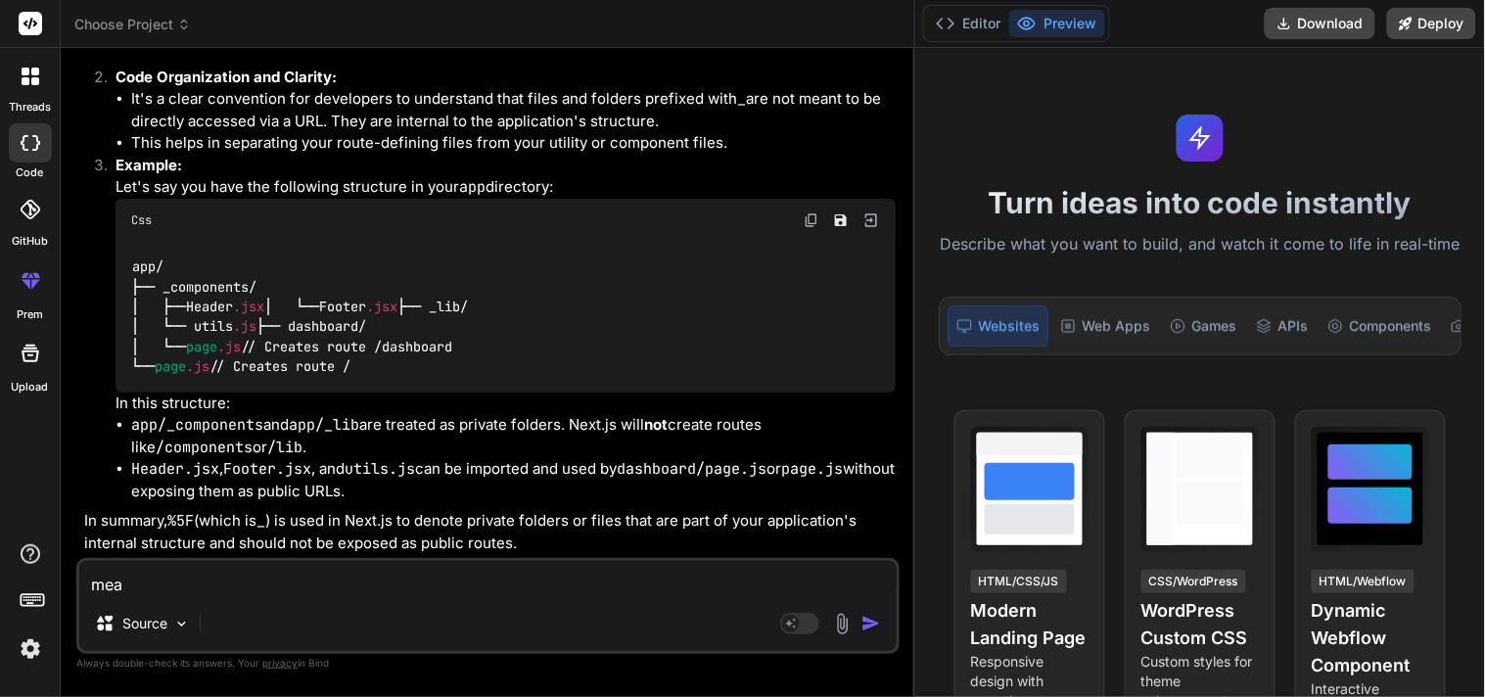
type textarea "x"
type textarea "means"
type textarea "x"
type textarea "means"
type textarea "x"
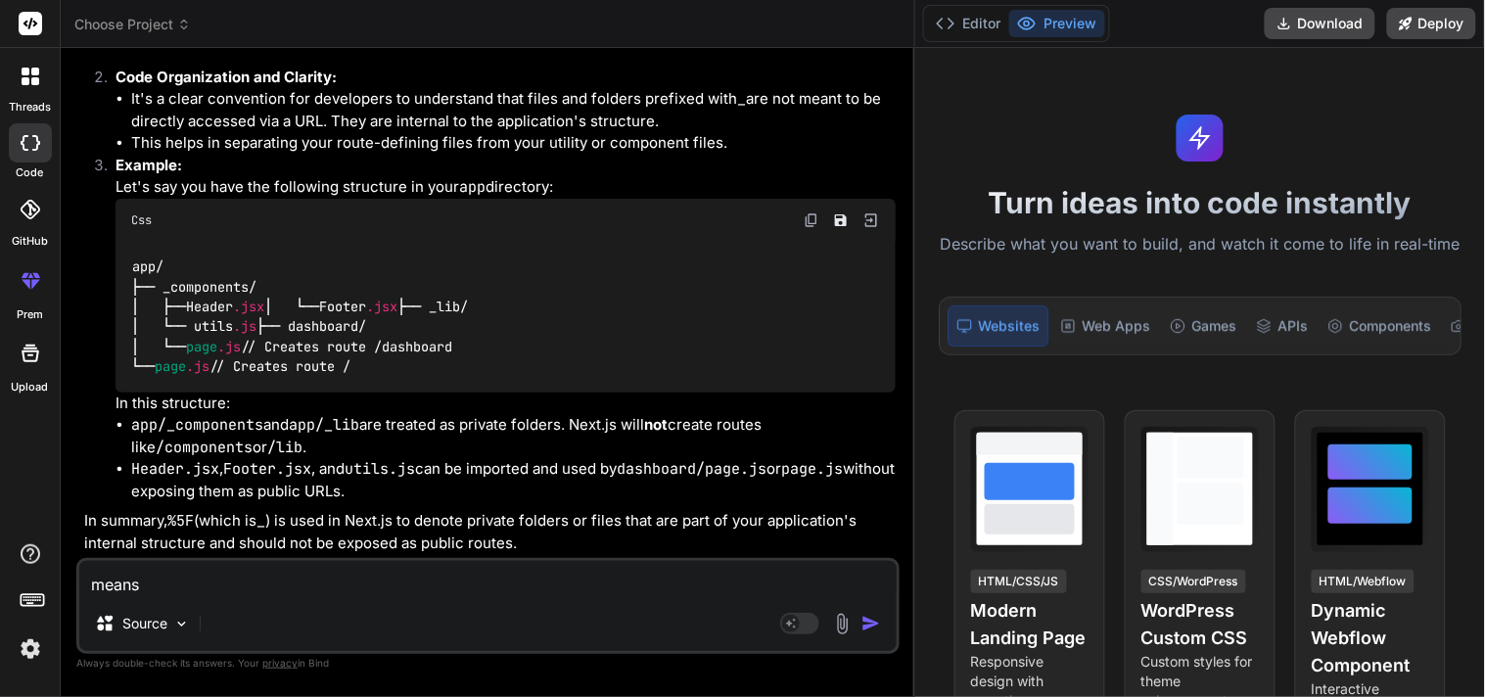
type textarea "means i"
type textarea "x"
type textarea "means"
type textarea "x"
type textarea "means e"
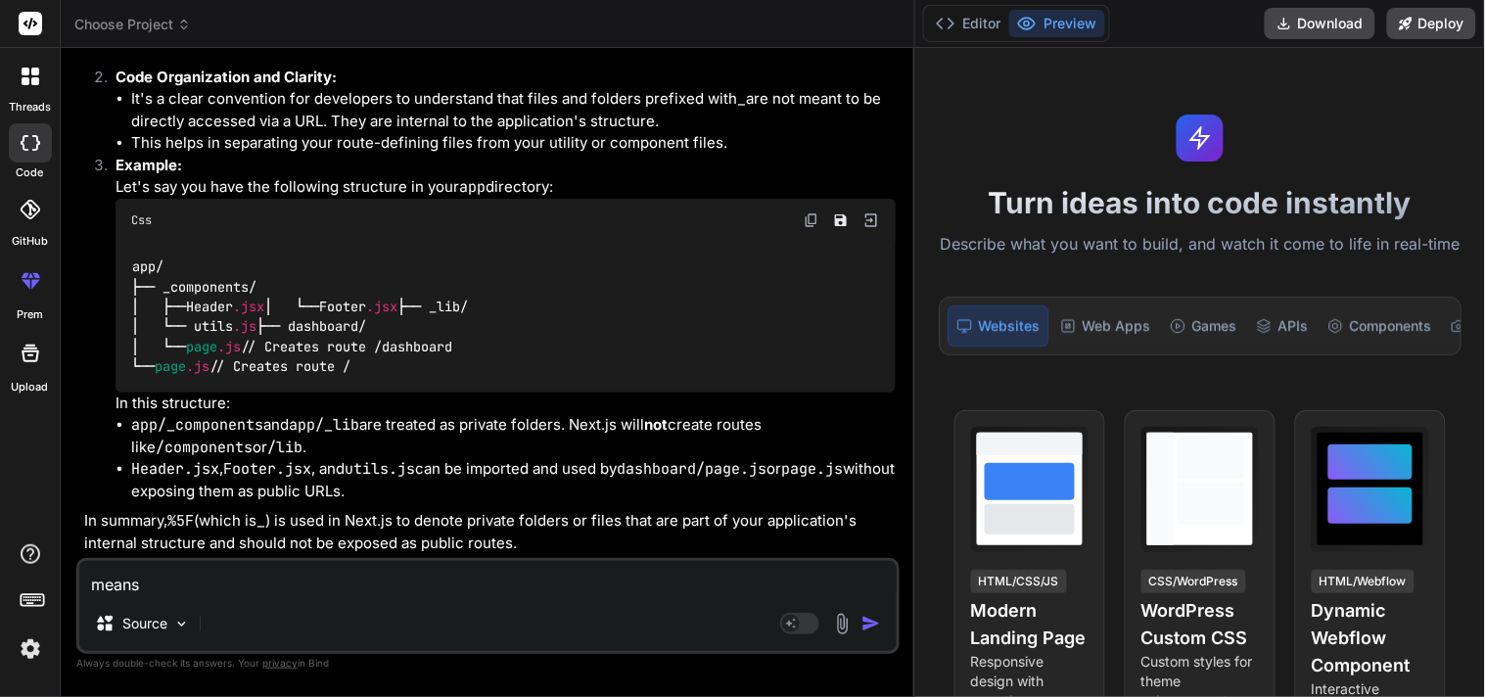
type textarea "x"
type textarea "means ei"
type textarea "x"
type textarea "means eit"
type textarea "x"
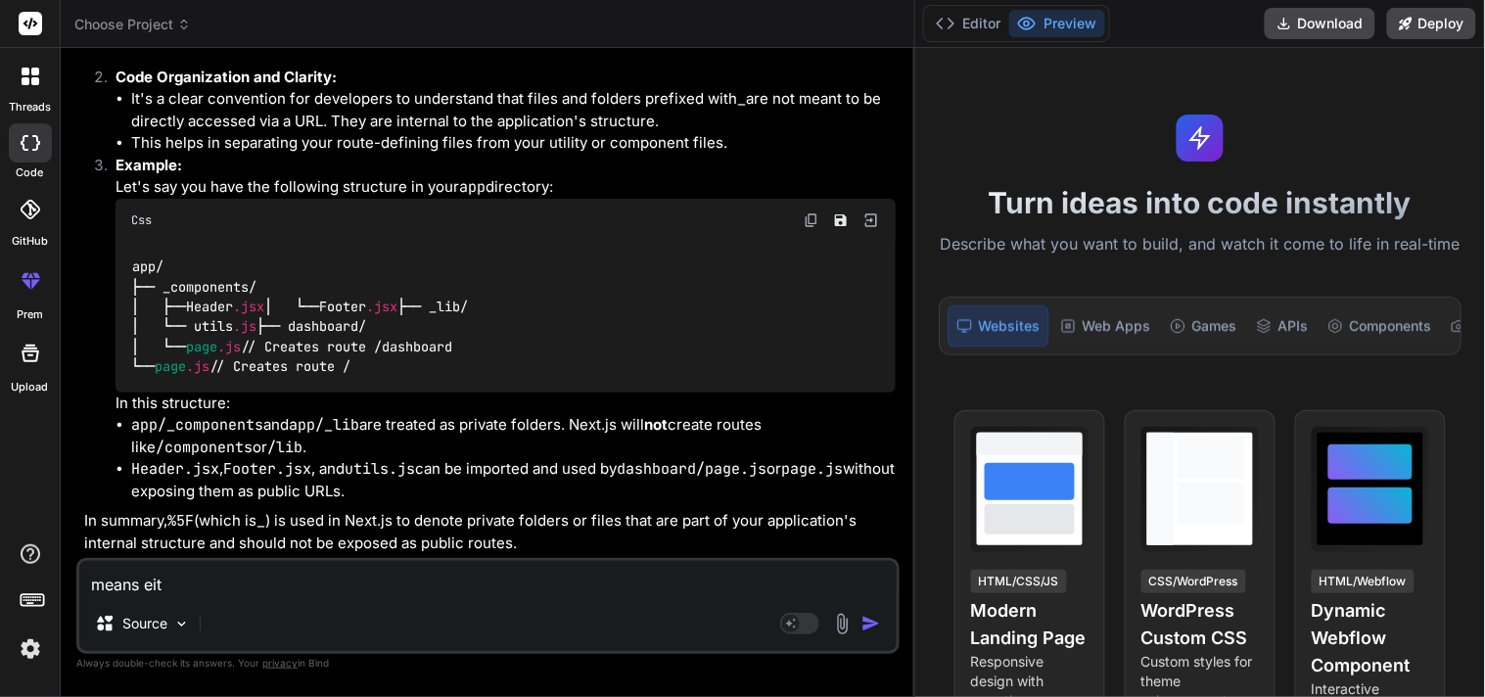
type textarea "means eith"
type textarea "x"
type textarea "means eithe"
type textarea "x"
type textarea "means either"
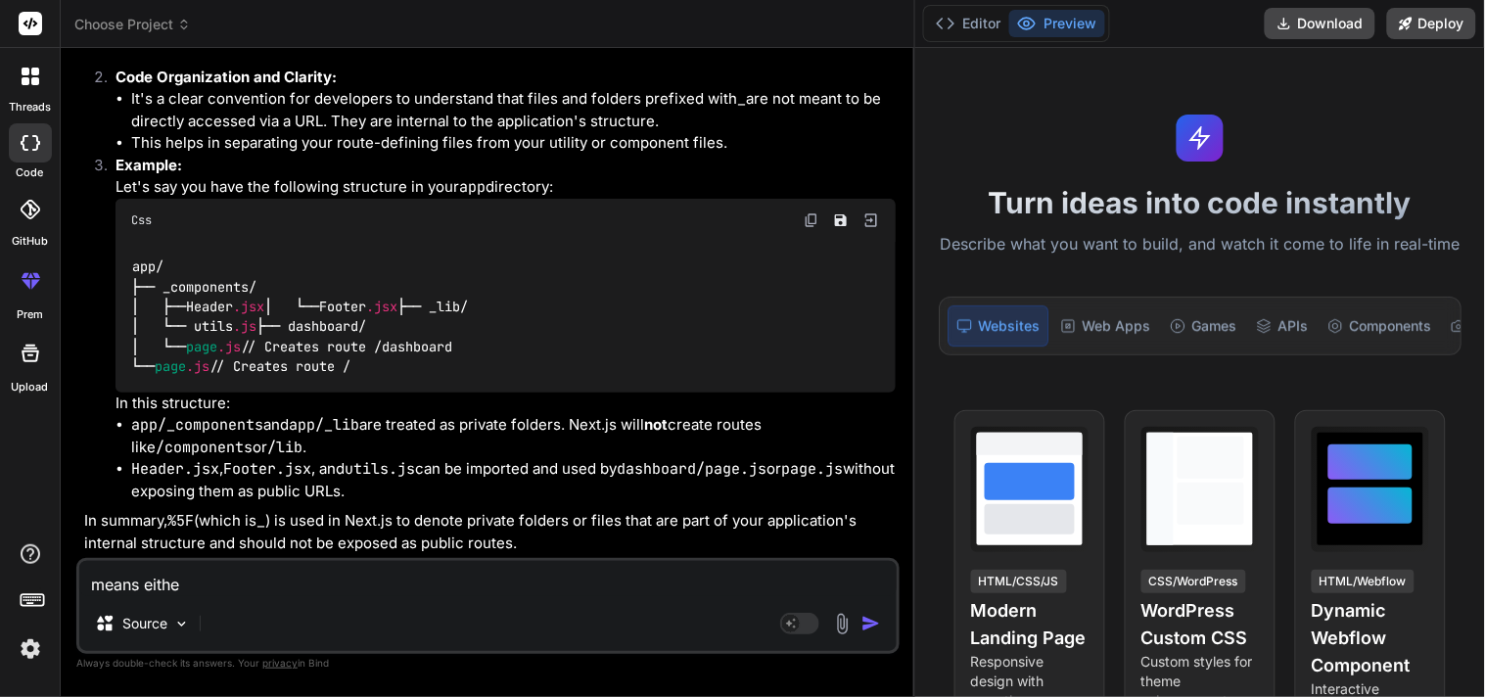
type textarea "x"
type textarea "means either"
type textarea "x"
type textarea "means either i"
type textarea "x"
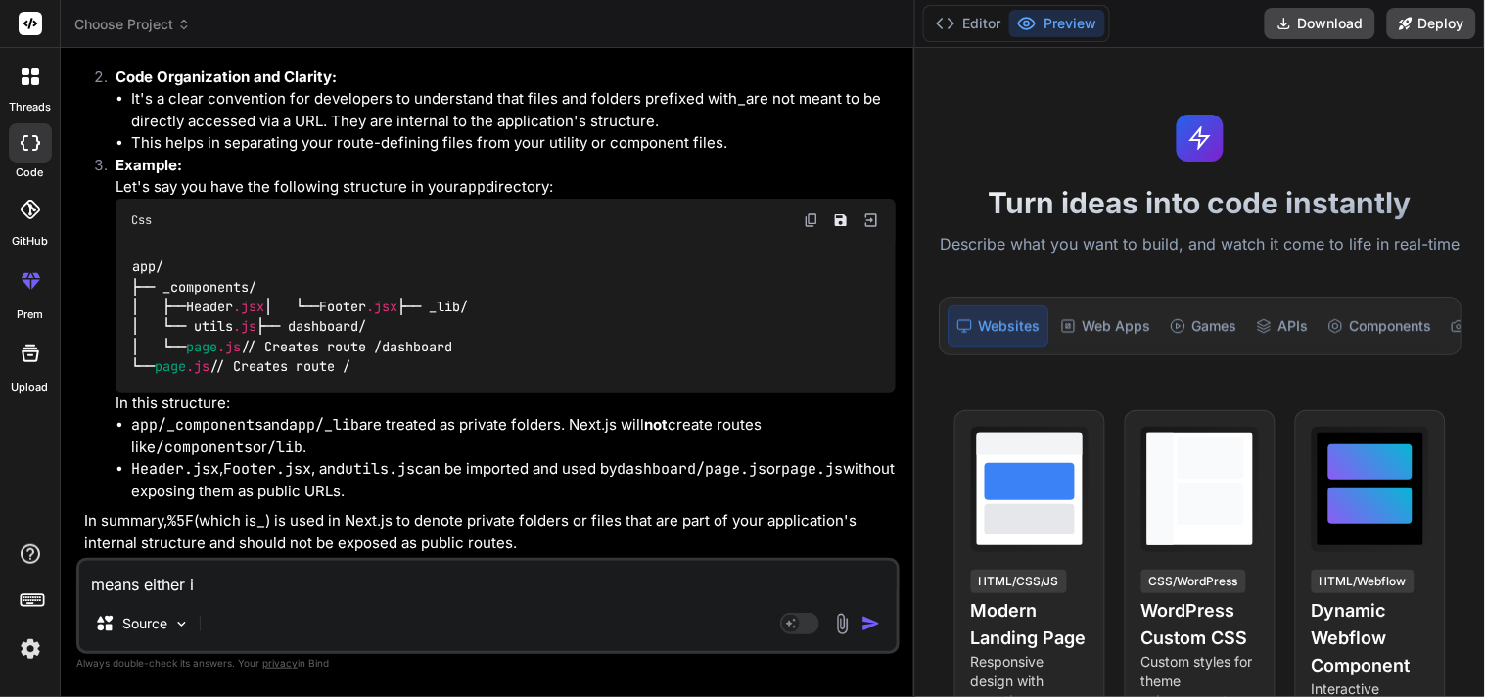
type textarea "means either i"
type textarea "x"
type textarea "means either i p"
type textarea "x"
type textarea "means either i pr"
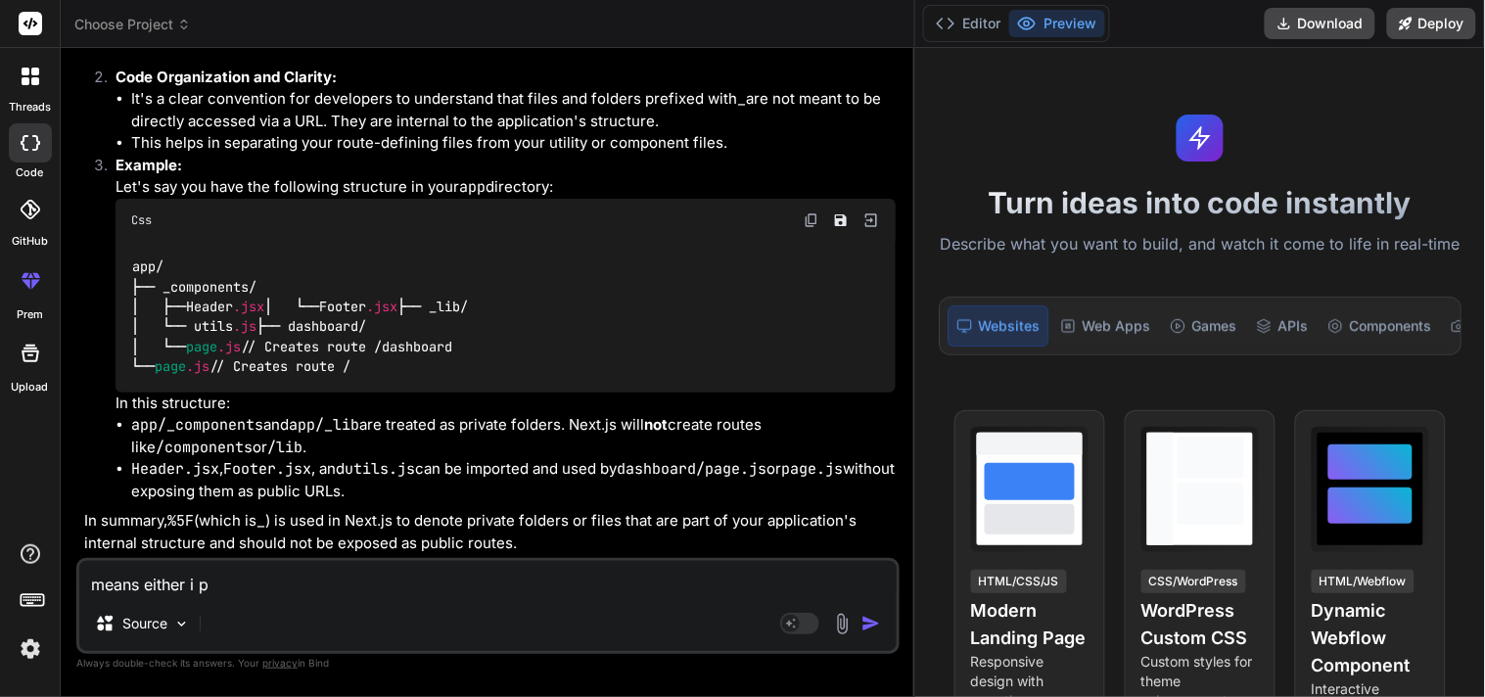
type textarea "x"
type textarea "means either i pre"
type textarea "x"
type textarea "means either i pref"
type textarea "x"
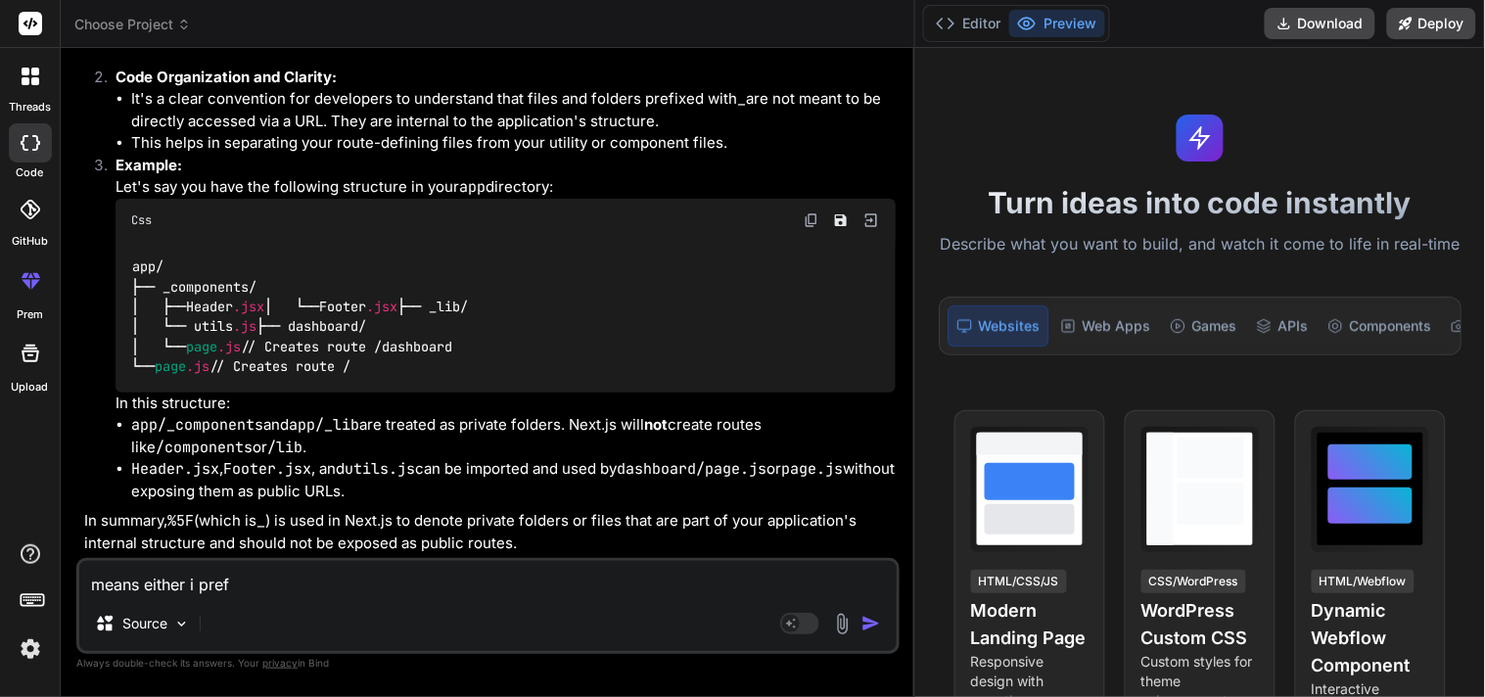
type textarea "means either i prefi"
type textarea "x"
type textarea "means either i prefix"
type textarea "x"
type textarea "means either i prefix"
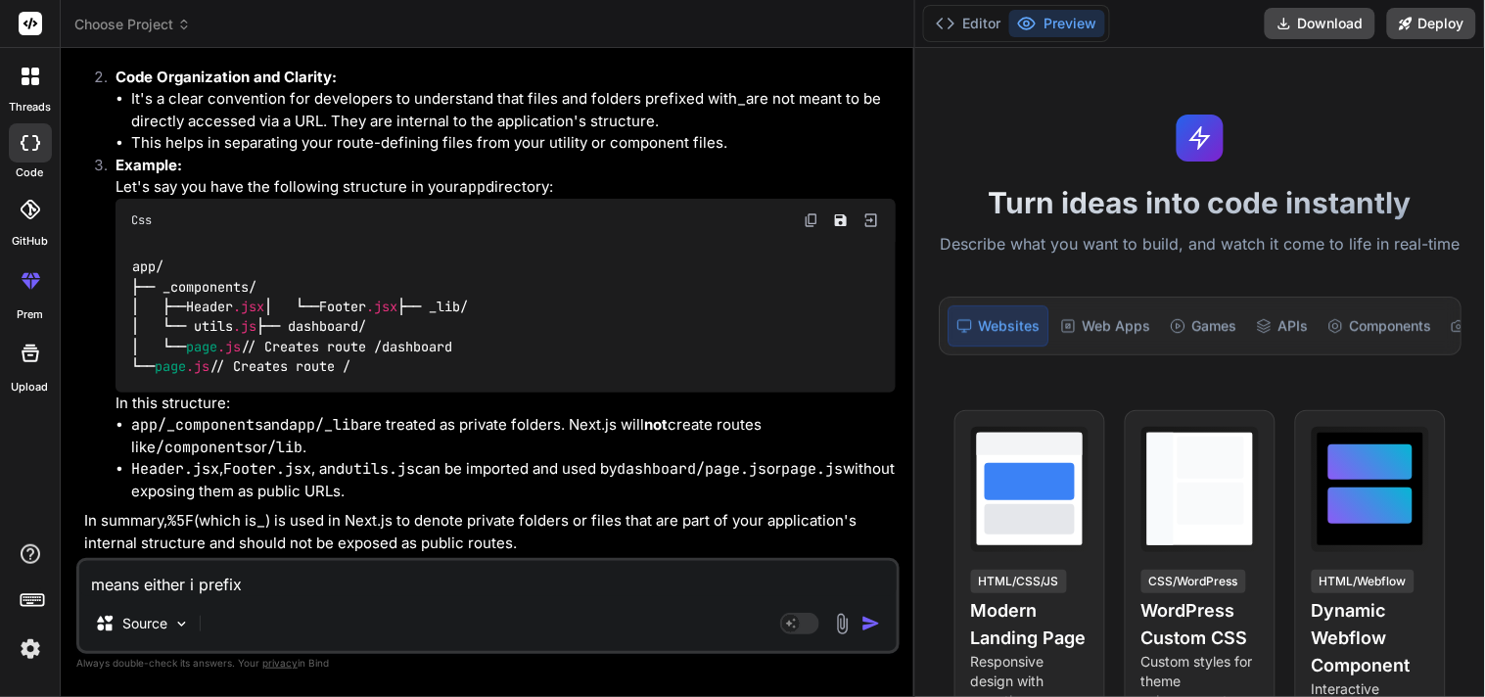
type textarea "x"
type textarea "means either i prefix t"
type textarea "x"
type textarea "means either i prefix th"
type textarea "x"
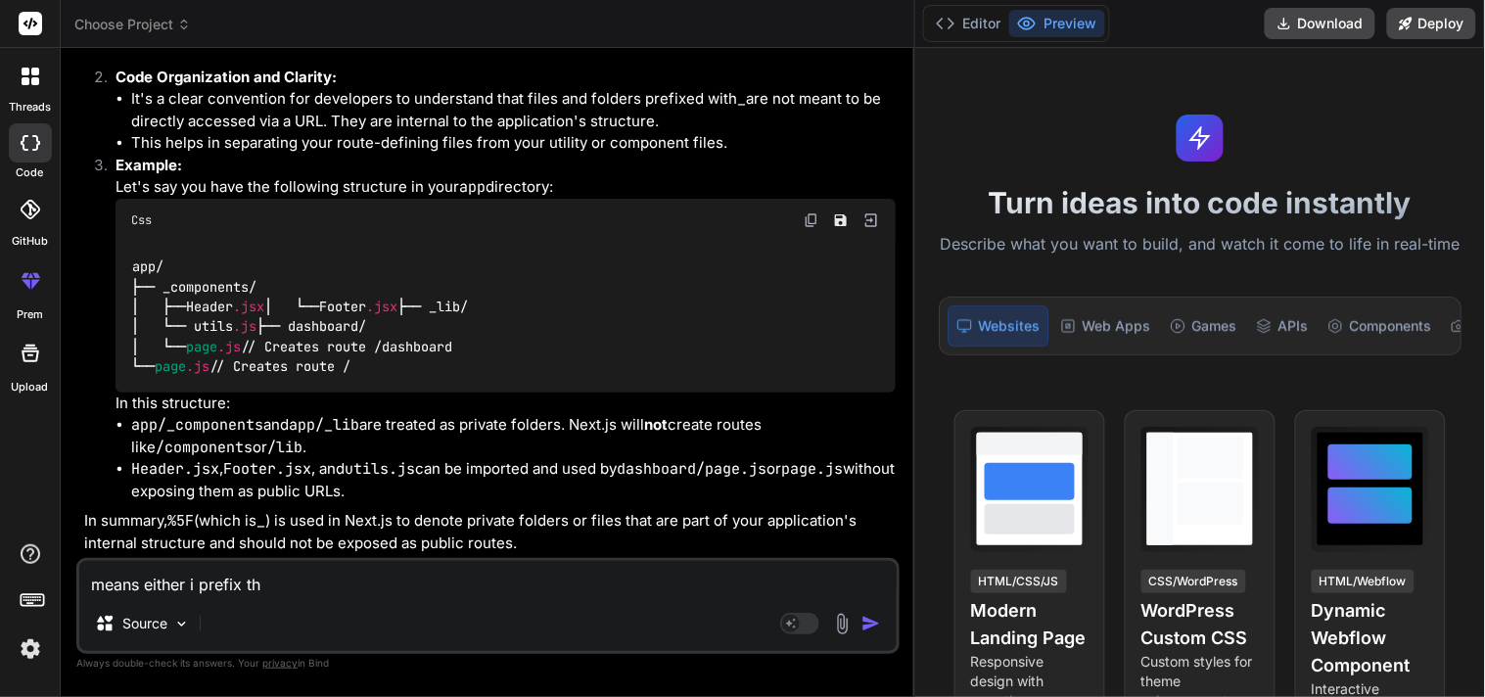
type textarea "means either i prefix the"
type textarea "x"
type textarea "means either i prefix the"
type textarea "x"
type textarea "means either i prefix the f"
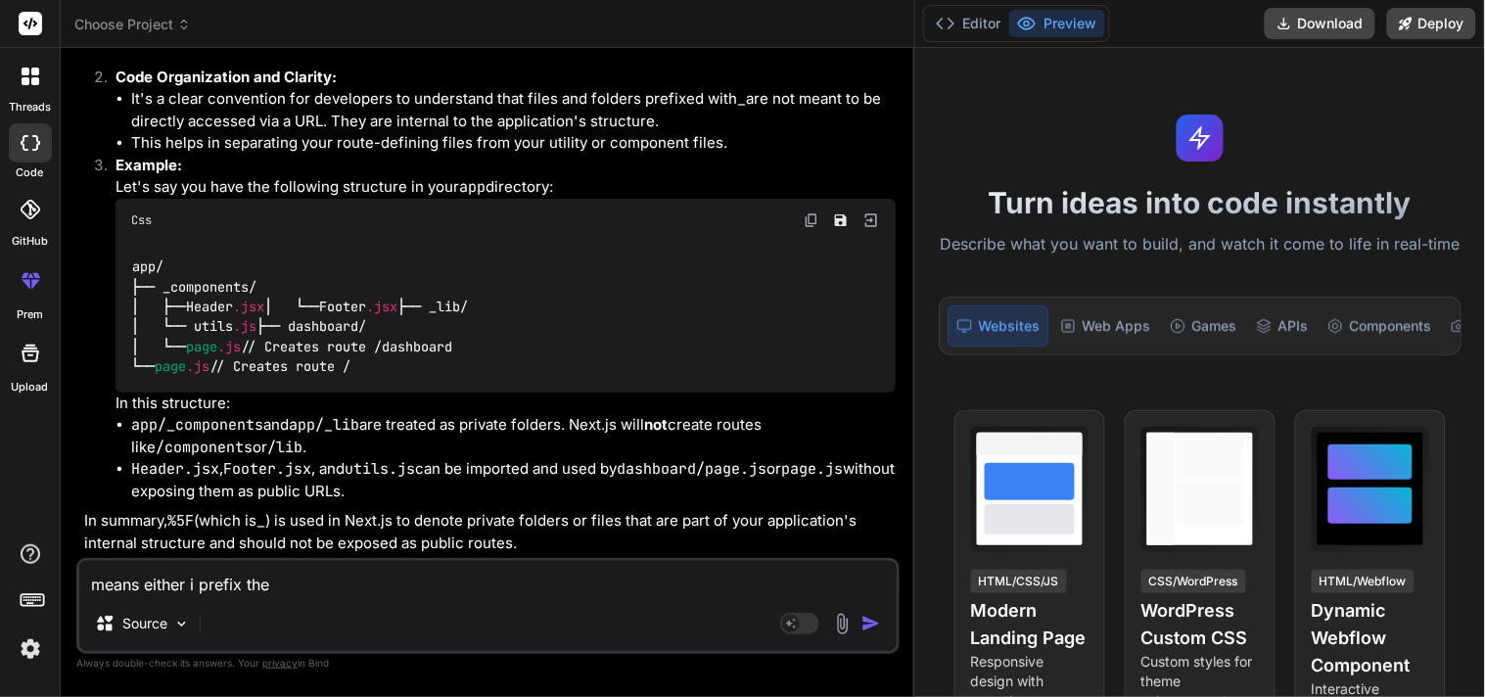
type textarea "x"
type textarea "means either i prefix the fo"
type textarea "x"
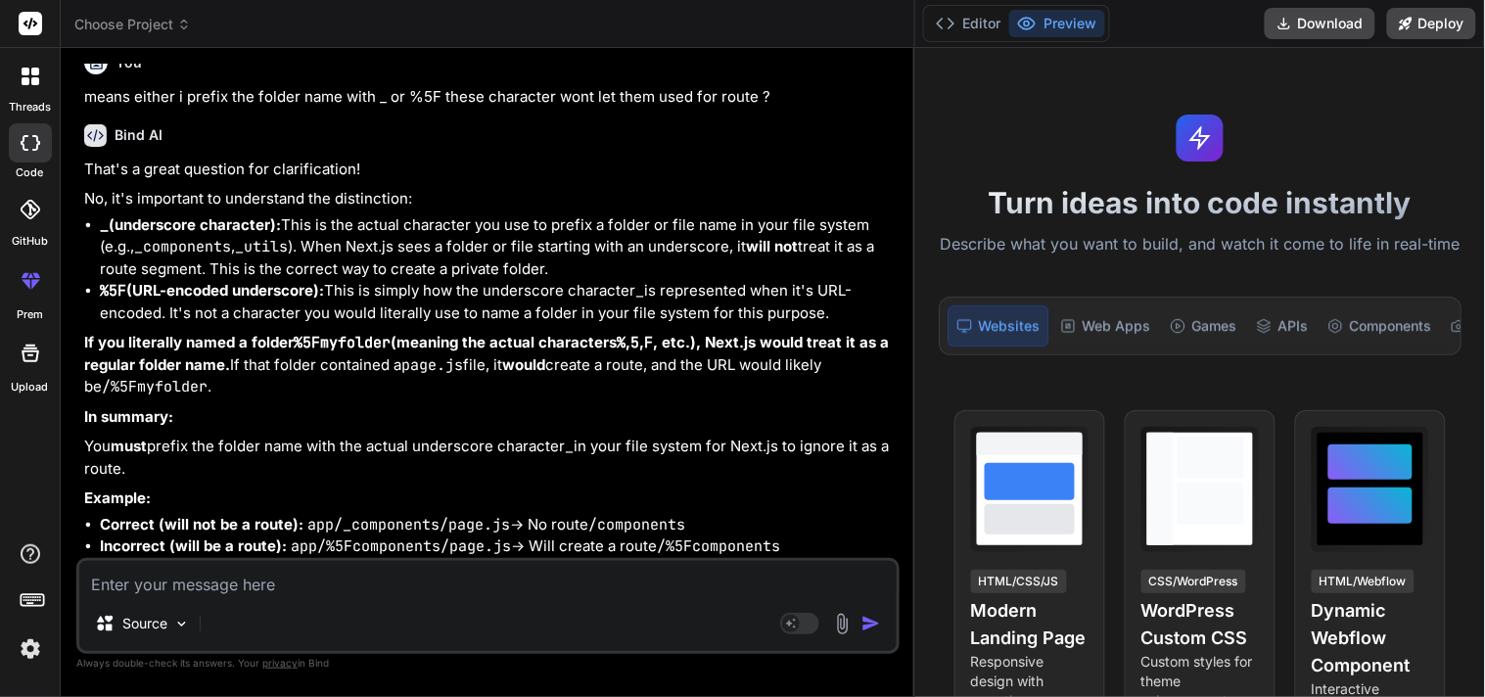
scroll to position [4268, 0]
click at [428, 581] on textarea at bounding box center [487, 578] width 817 height 35
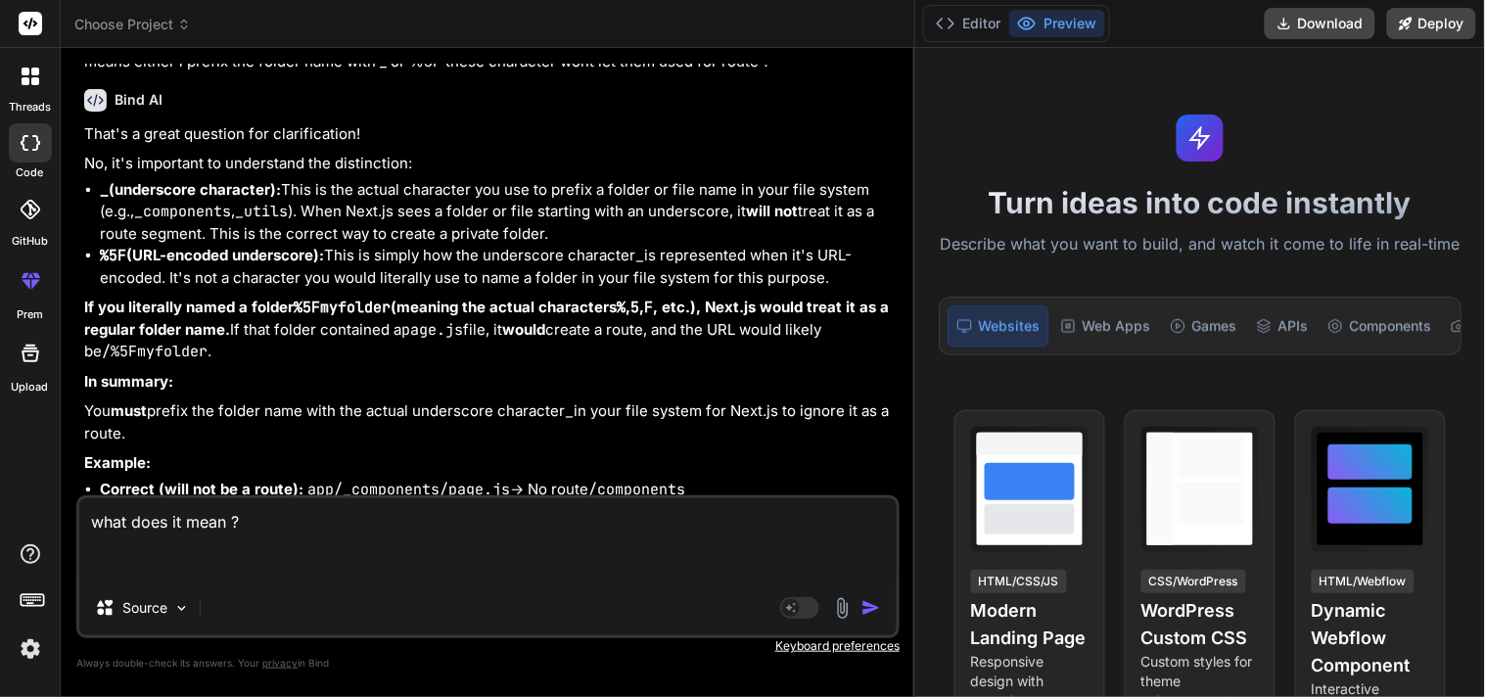
paste textarea "$$typeof: Symbol(react.transitional.element)"
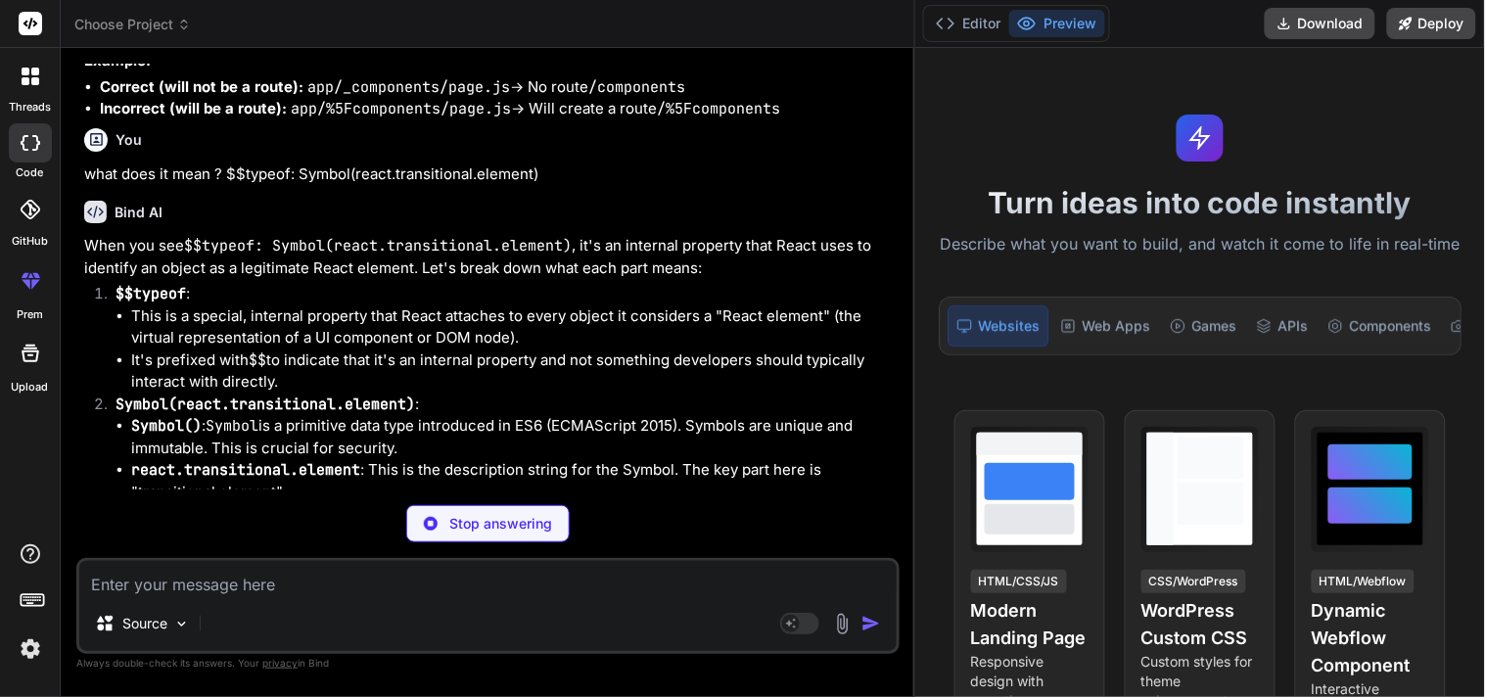
scroll to position [4687, 0]
